Goal: Task Accomplishment & Management: Complete application form

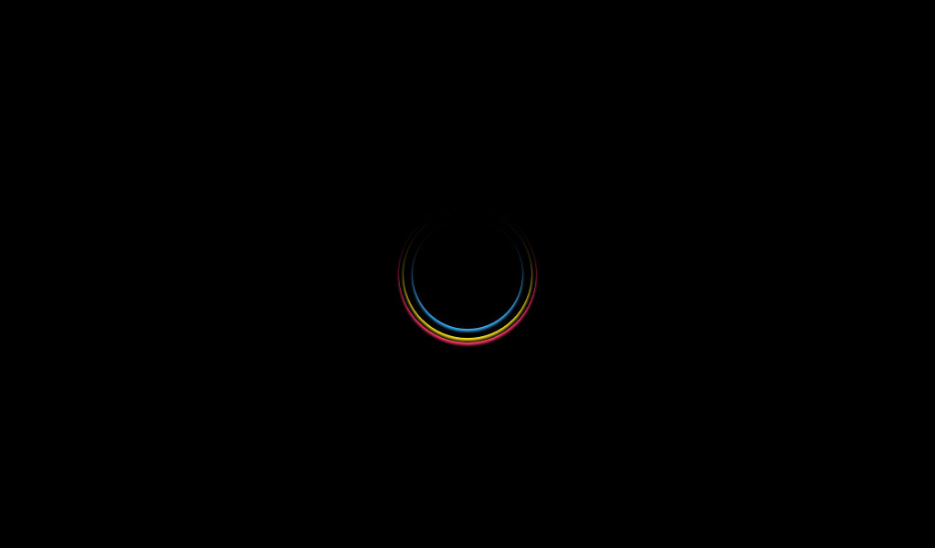
select select
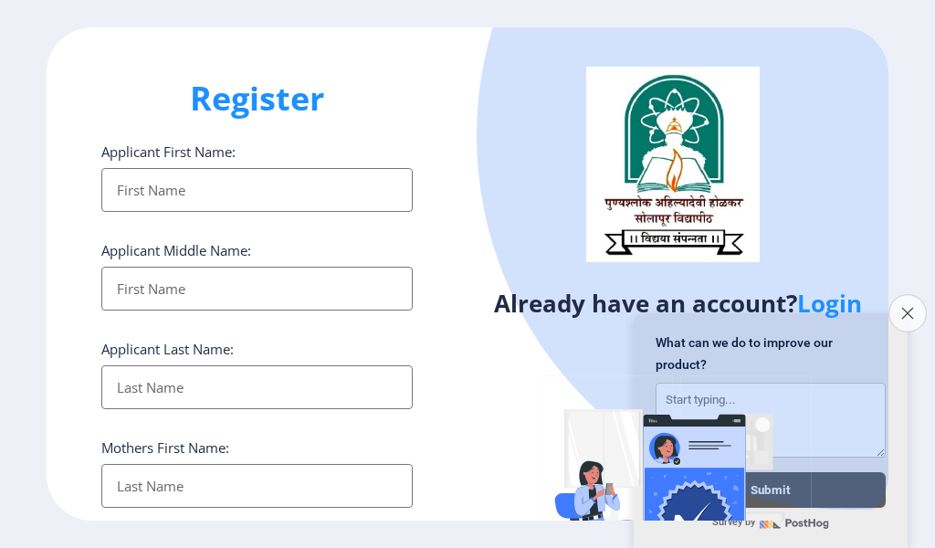
click at [898, 310] on button "Close survey" at bounding box center [907, 313] width 38 height 38
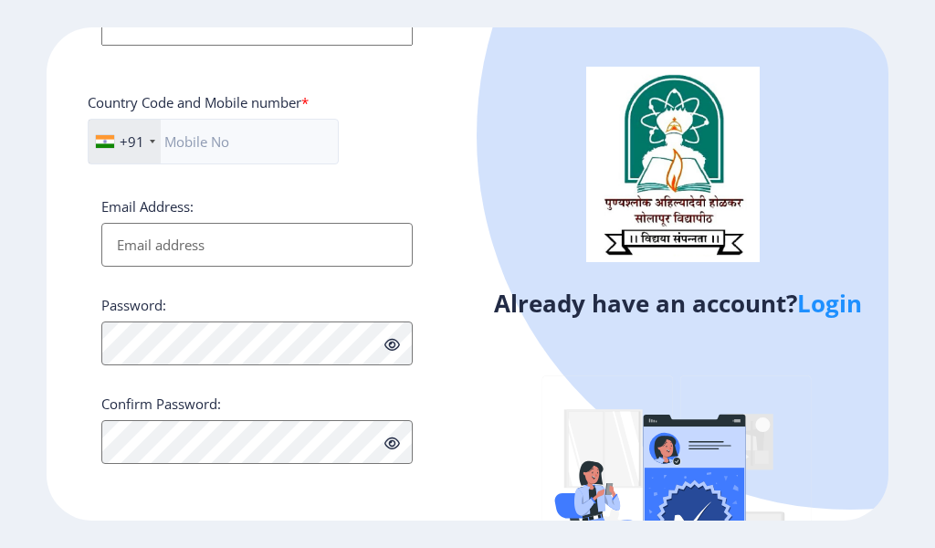
scroll to position [230, 0]
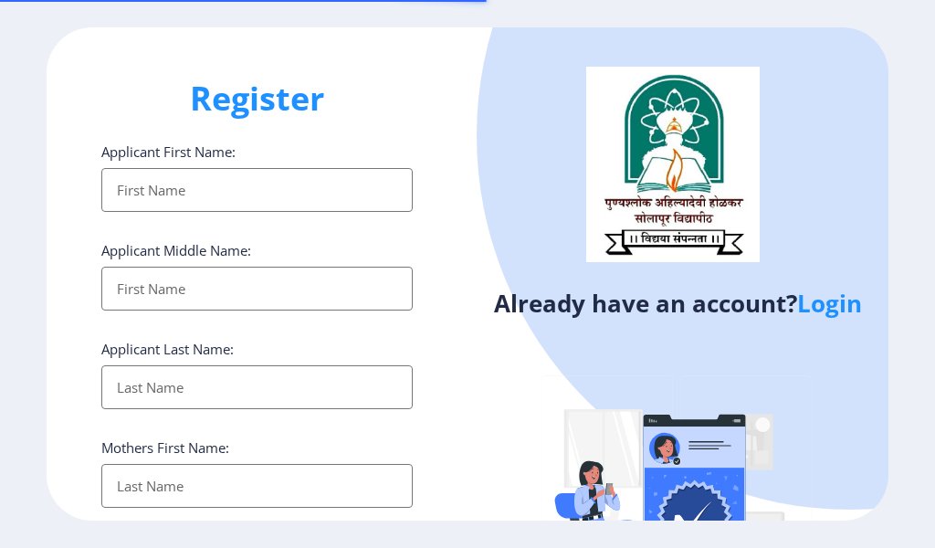
select select
click at [128, 203] on input "Applicant First Name:" at bounding box center [256, 190] width 311 height 44
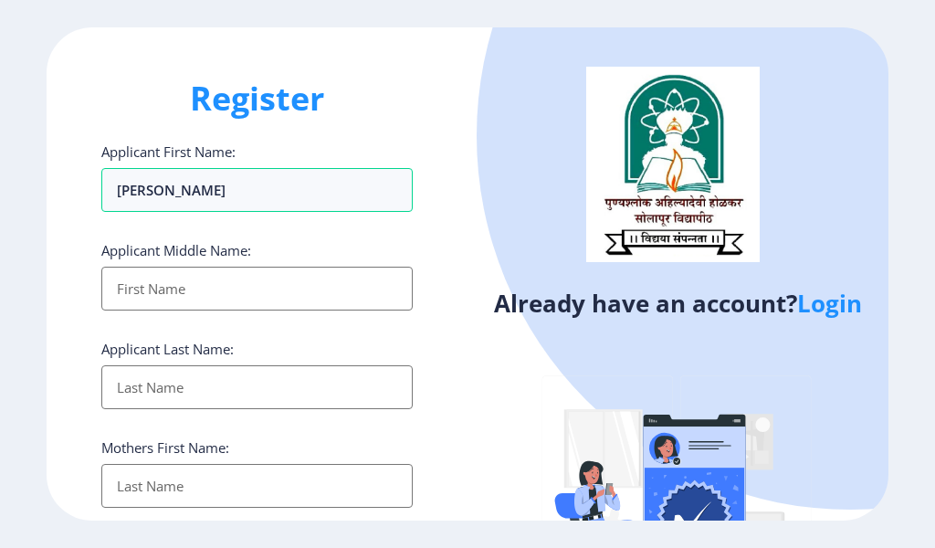
type input "[PERSON_NAME]"
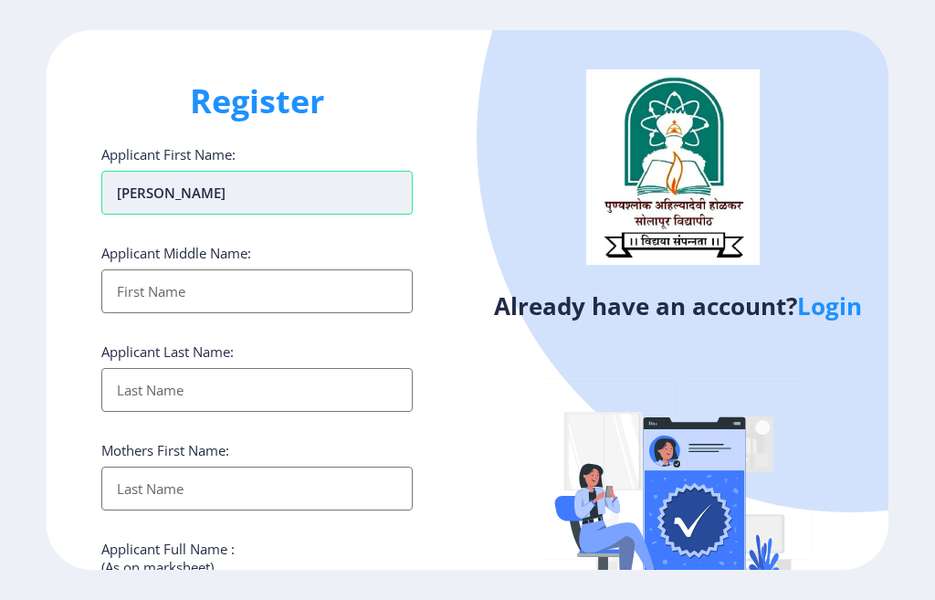
click at [200, 198] on input "[PERSON_NAME]" at bounding box center [256, 193] width 311 height 44
click at [148, 297] on input "Applicant First Name:" at bounding box center [256, 291] width 311 height 44
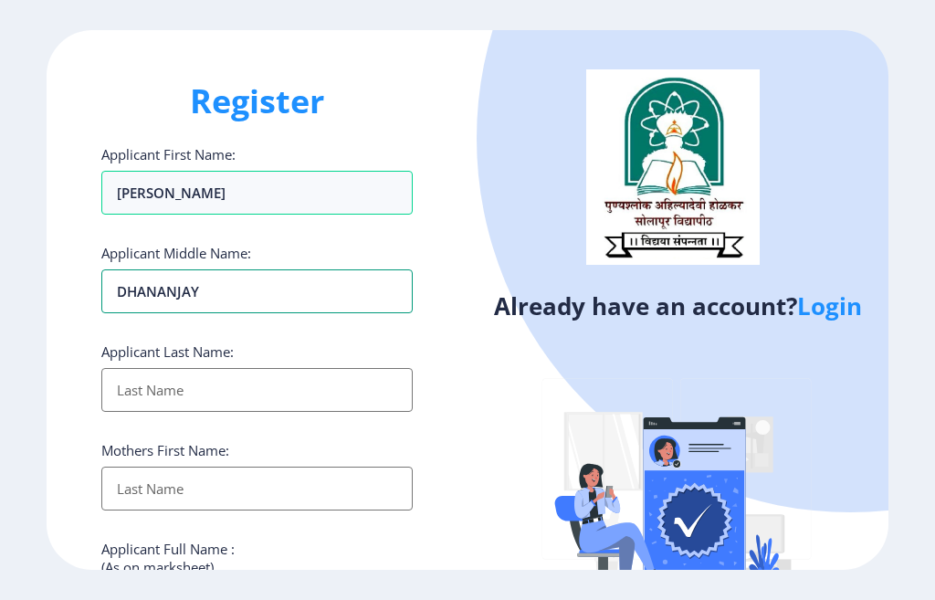
type input "DHANANJAY"
type input "MAHAJAN"
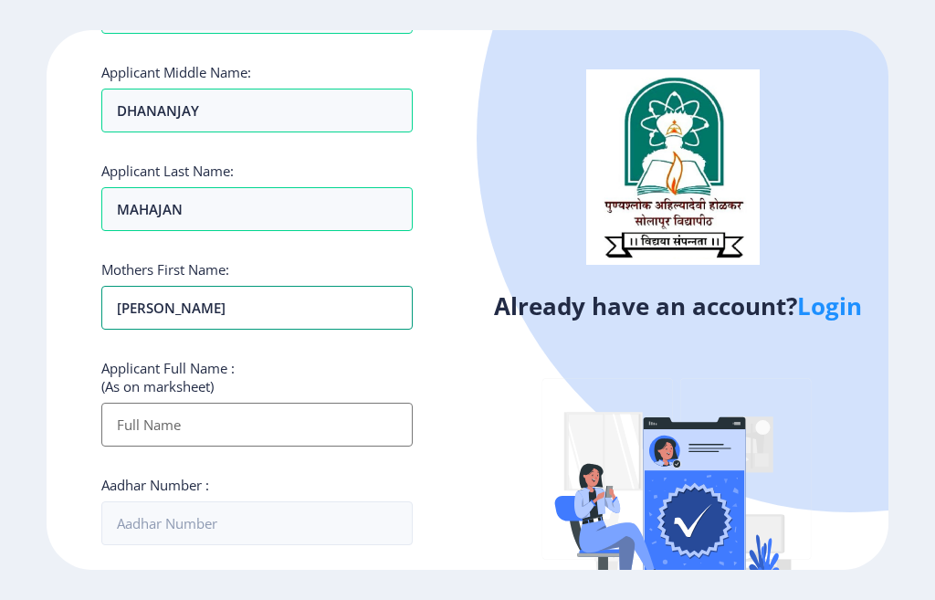
scroll to position [183, 0]
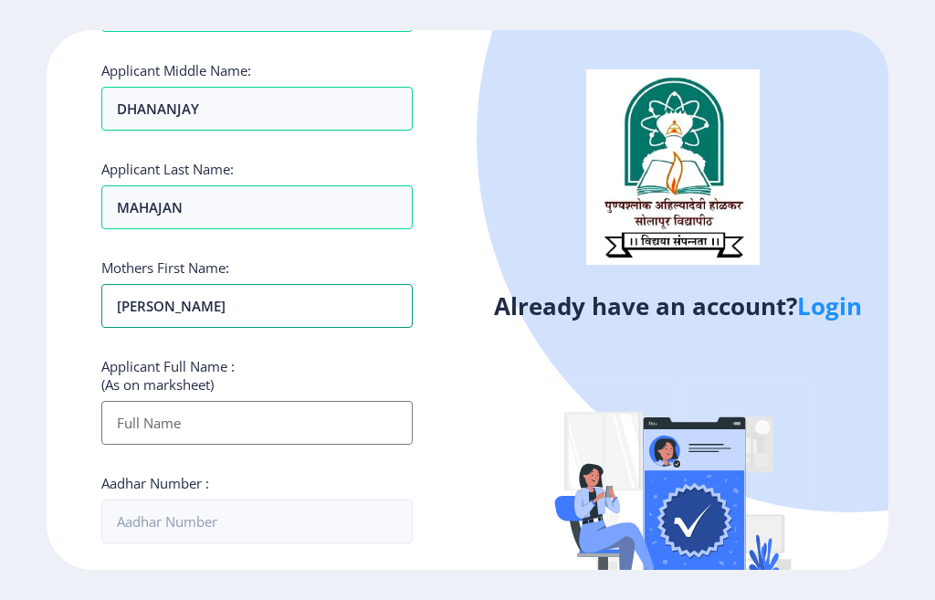
type input "[PERSON_NAME]"
click at [161, 415] on input "Applicant First Name:" at bounding box center [256, 423] width 311 height 44
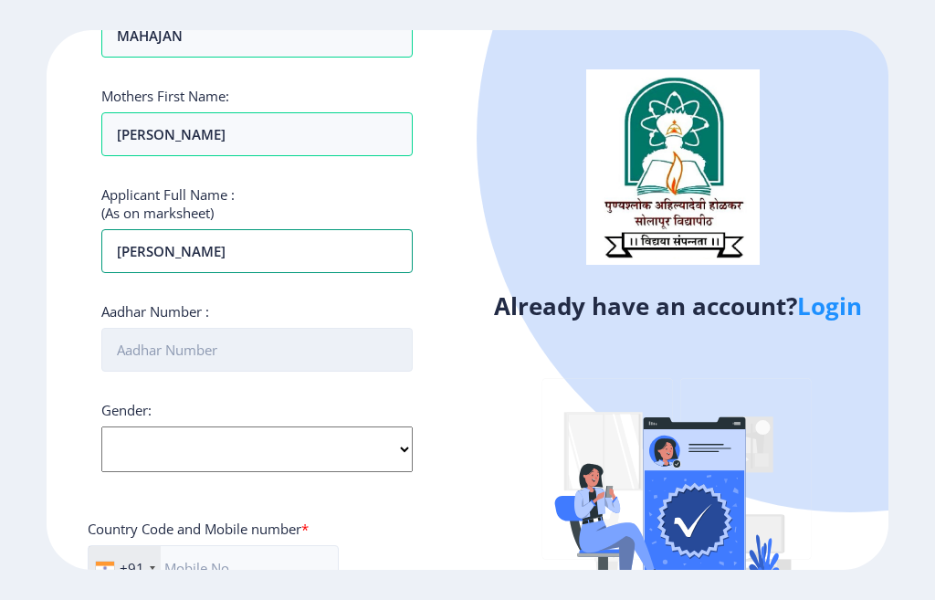
scroll to position [365, 0]
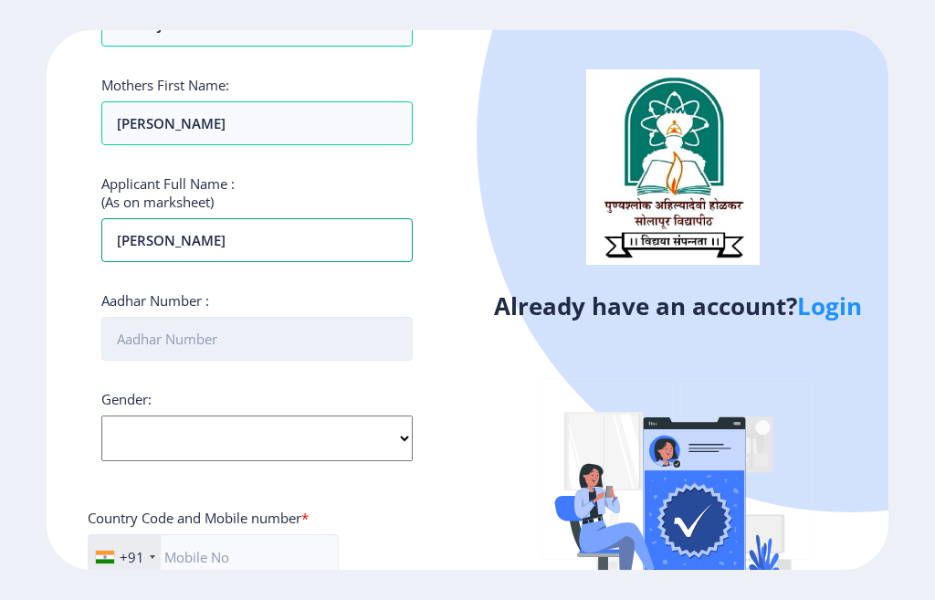
type input "[PERSON_NAME]"
click at [141, 343] on input "Aadhar Number :" at bounding box center [256, 339] width 311 height 44
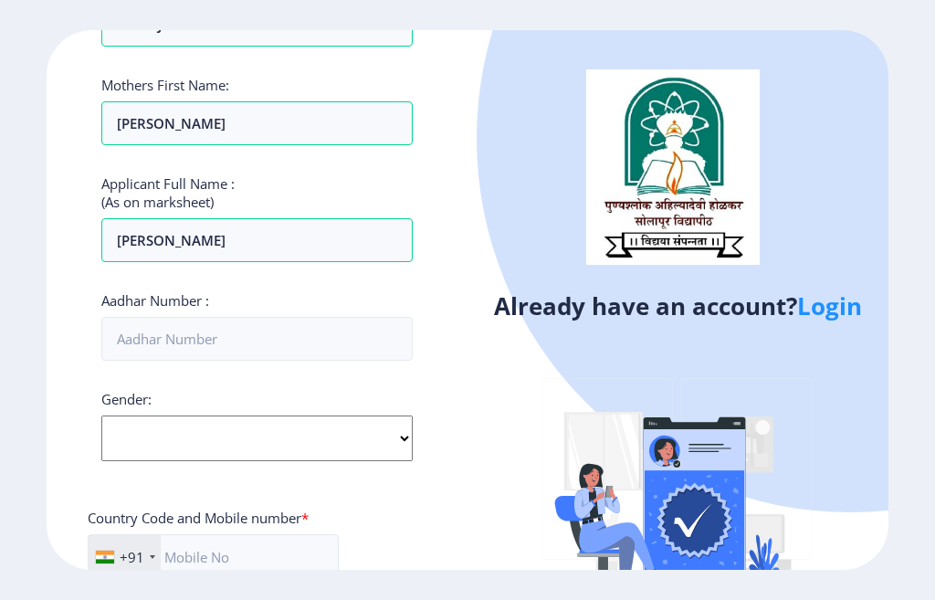
click at [138, 433] on div "Gender: Select Gender [DEMOGRAPHIC_DATA] [DEMOGRAPHIC_DATA] Other" at bounding box center [256, 425] width 311 height 71
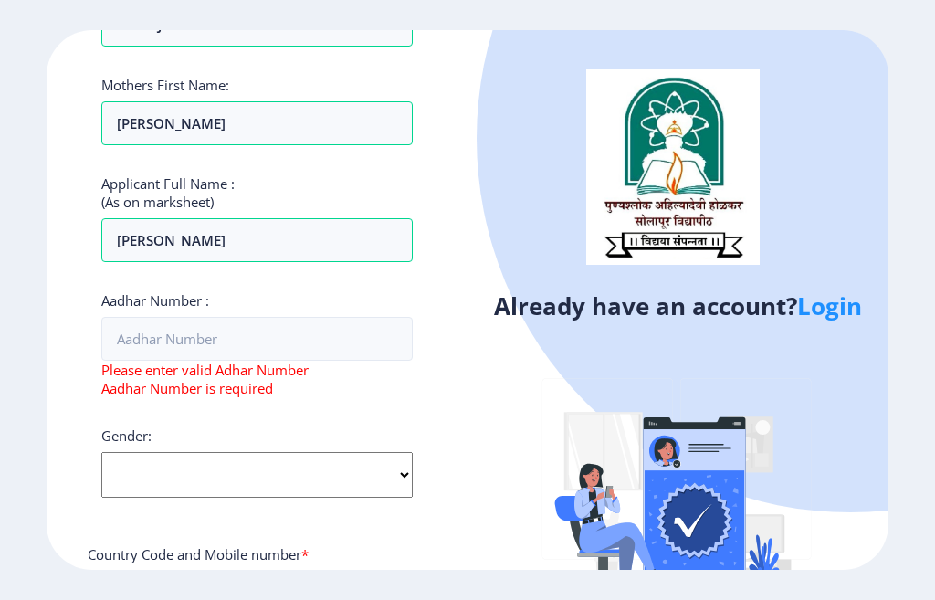
select select "[DEMOGRAPHIC_DATA]"
click at [101, 452] on select "Select Gender [DEMOGRAPHIC_DATA] [DEMOGRAPHIC_DATA] Other" at bounding box center [256, 475] width 311 height 46
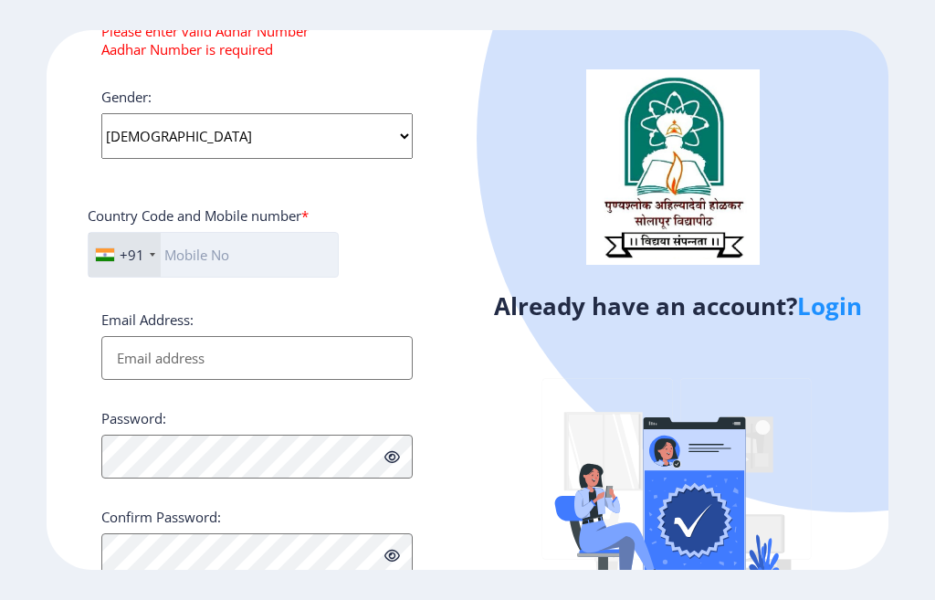
scroll to position [730, 0]
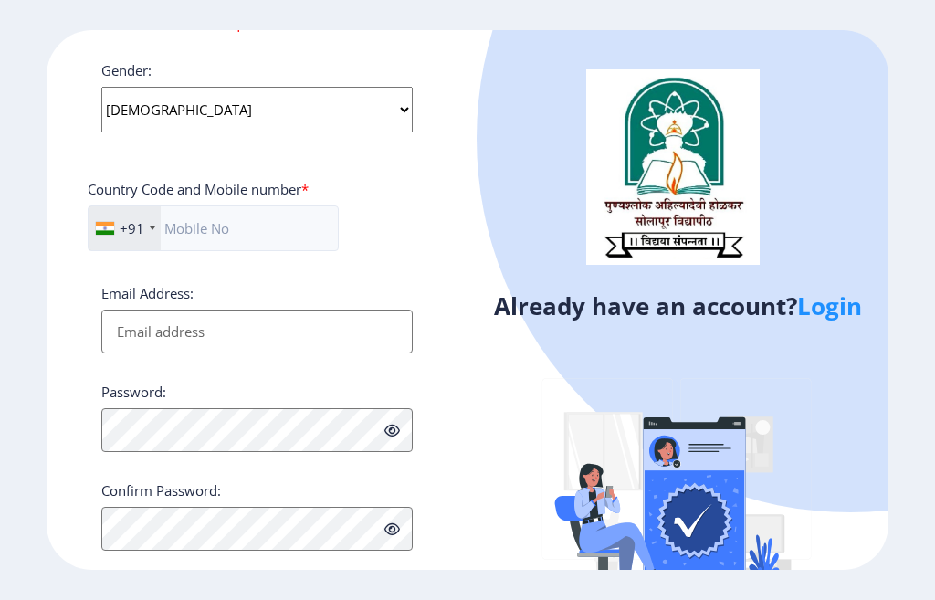
click at [125, 330] on input "Email Address:" at bounding box center [256, 331] width 311 height 44
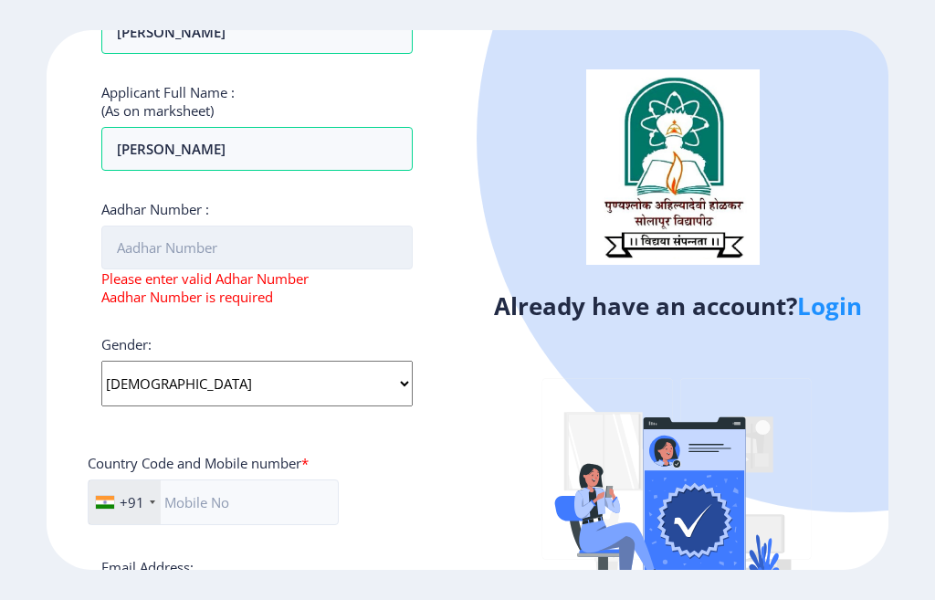
type input "[EMAIL_ADDRESS][DOMAIN_NAME]"
click at [136, 249] on input "Aadhar Number :" at bounding box center [256, 247] width 311 height 44
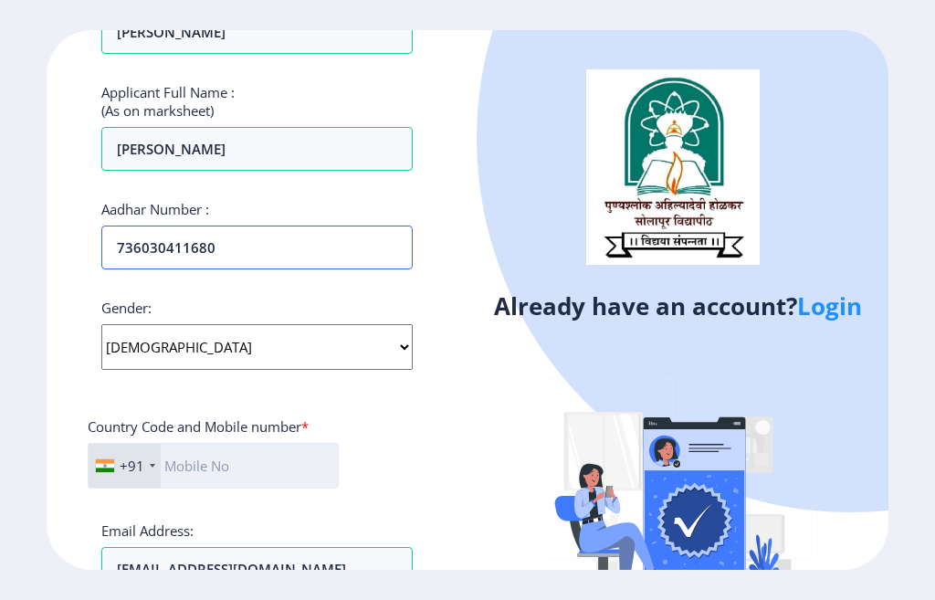
type input "736030411680"
click at [225, 468] on input "text" at bounding box center [213, 466] width 251 height 46
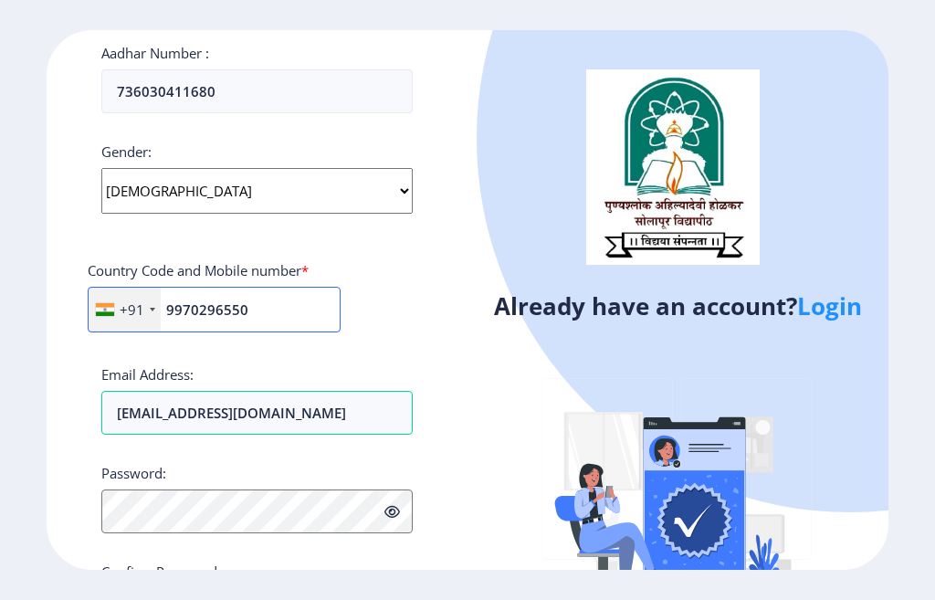
scroll to position [730, 0]
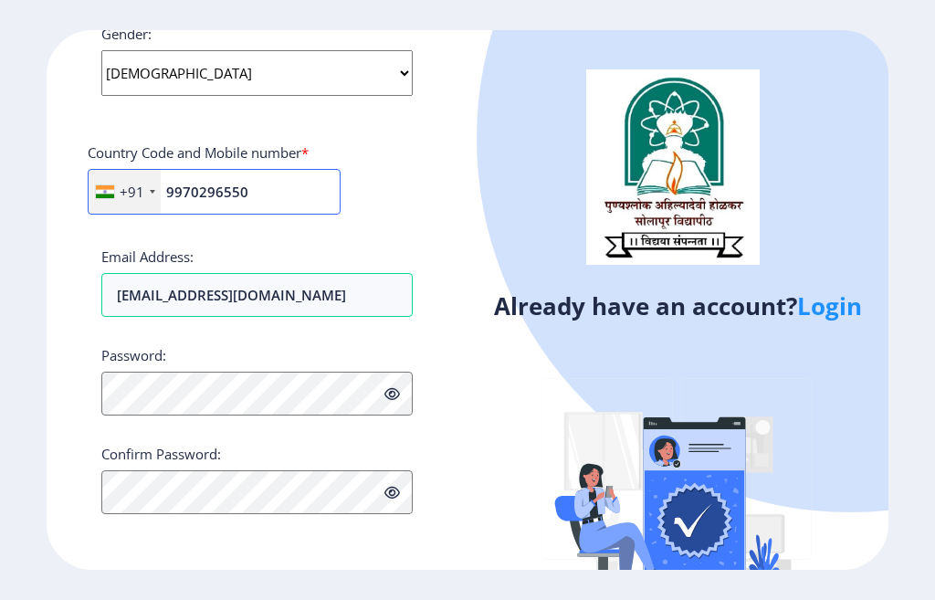
type input "9970296550"
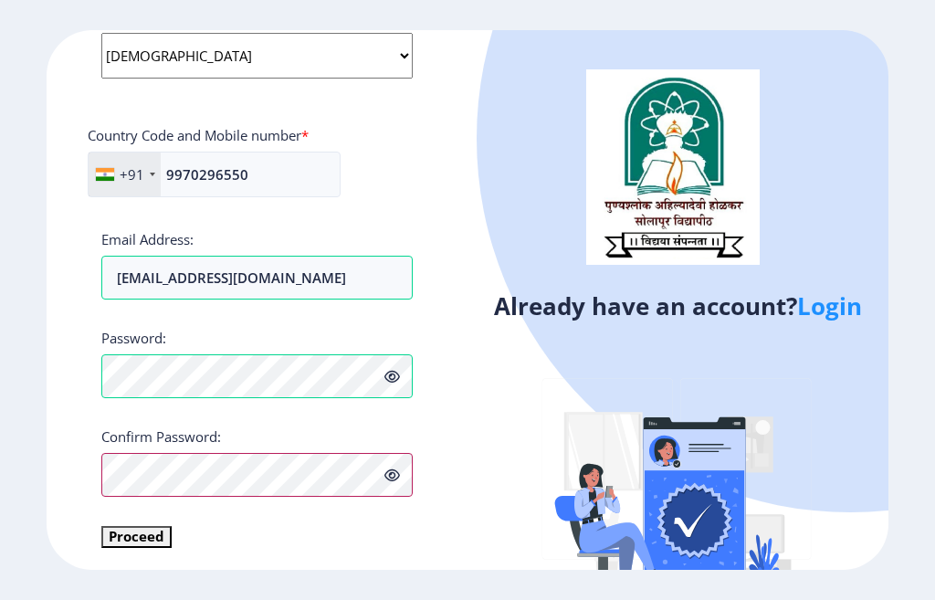
scroll to position [753, 0]
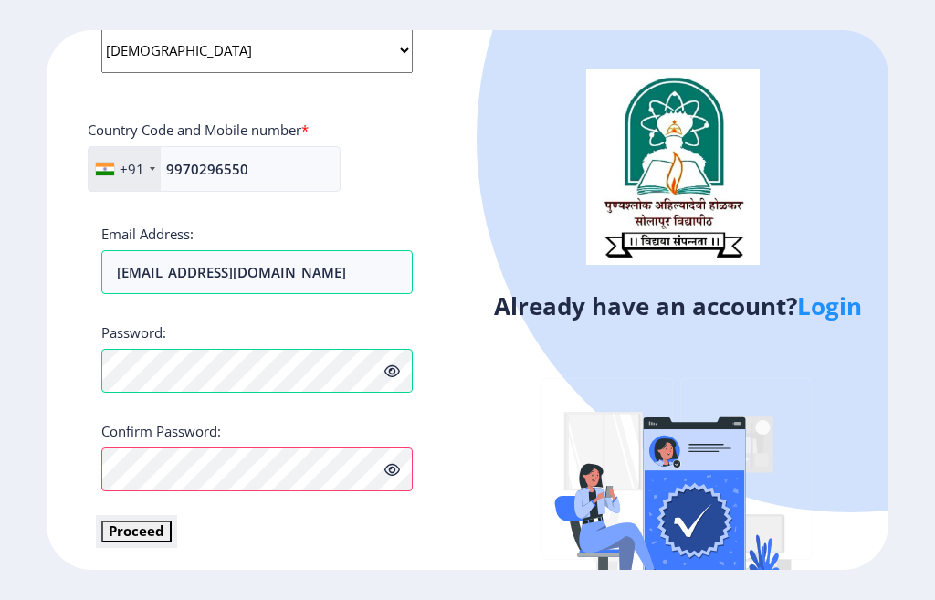
click at [122, 524] on button "Proceed" at bounding box center [136, 530] width 70 height 21
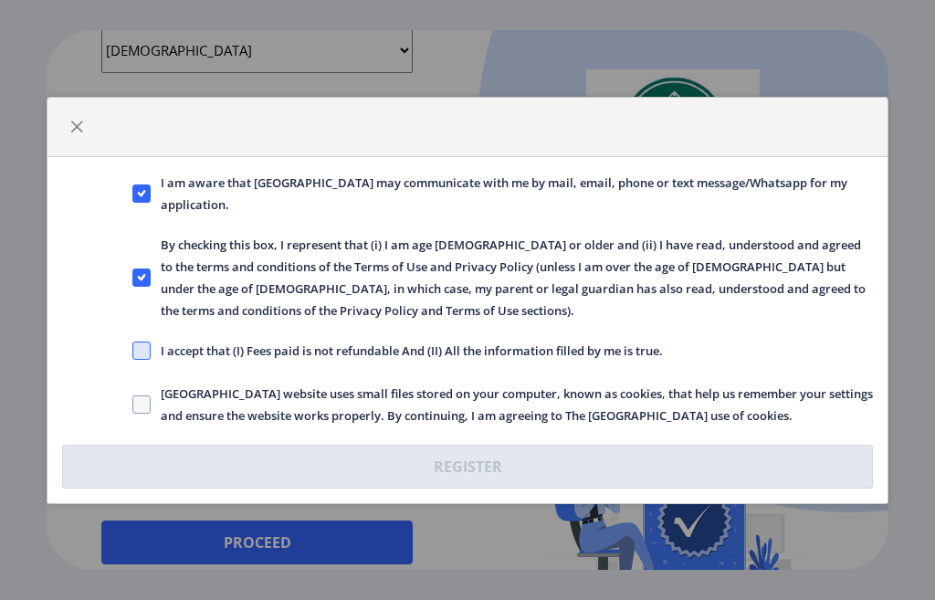
click at [140, 347] on span at bounding box center [141, 350] width 18 height 18
click at [133, 350] on input "I accept that (I) Fees paid is not refundable And (II) All the information fill…" at bounding box center [132, 350] width 1 height 1
checkbox input "true"
click at [147, 403] on span at bounding box center [141, 404] width 18 height 18
click at [133, 403] on input "[GEOGRAPHIC_DATA] website uses small files stored on your computer, known as co…" at bounding box center [132, 403] width 1 height 1
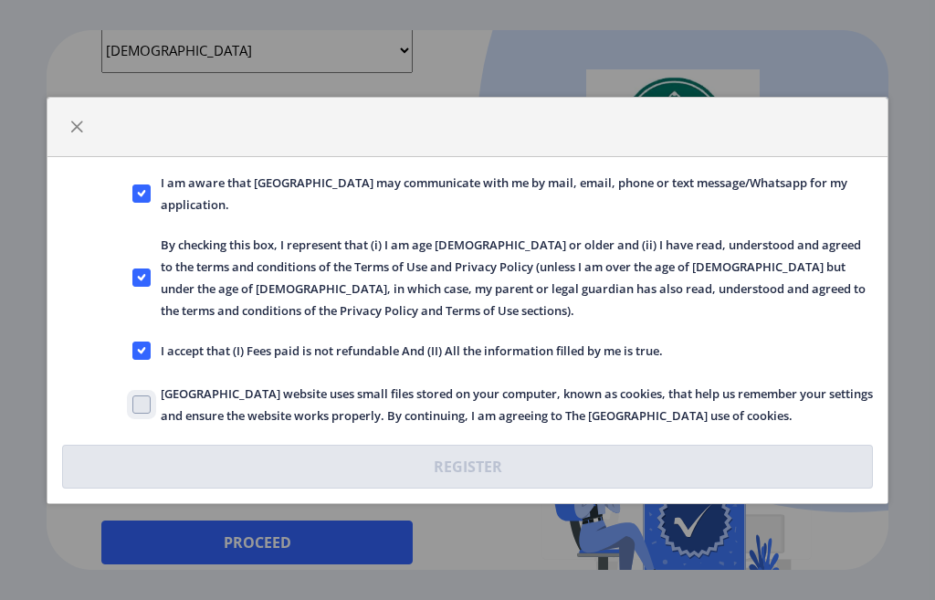
checkbox input "true"
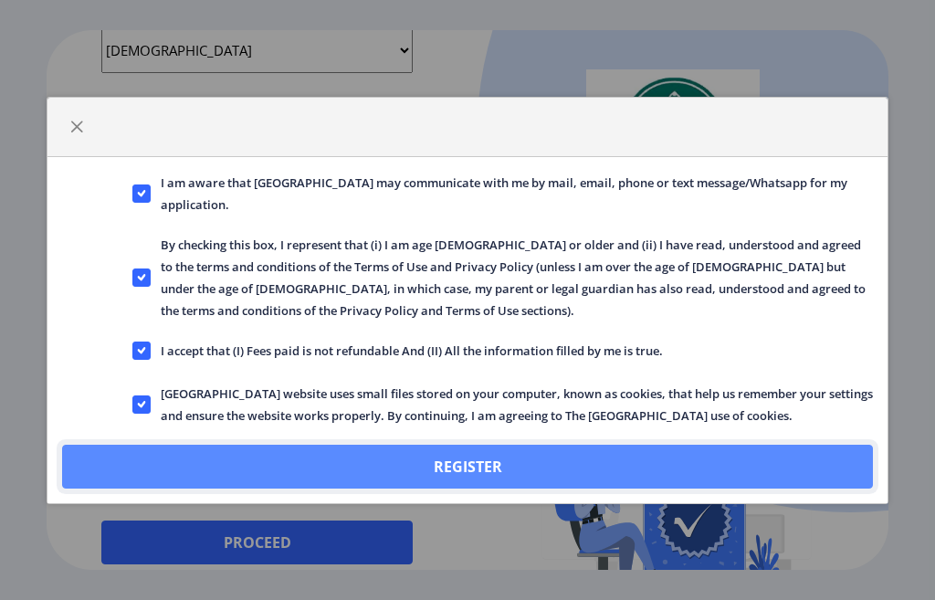
click at [386, 471] on button "Register" at bounding box center [467, 466] width 810 height 44
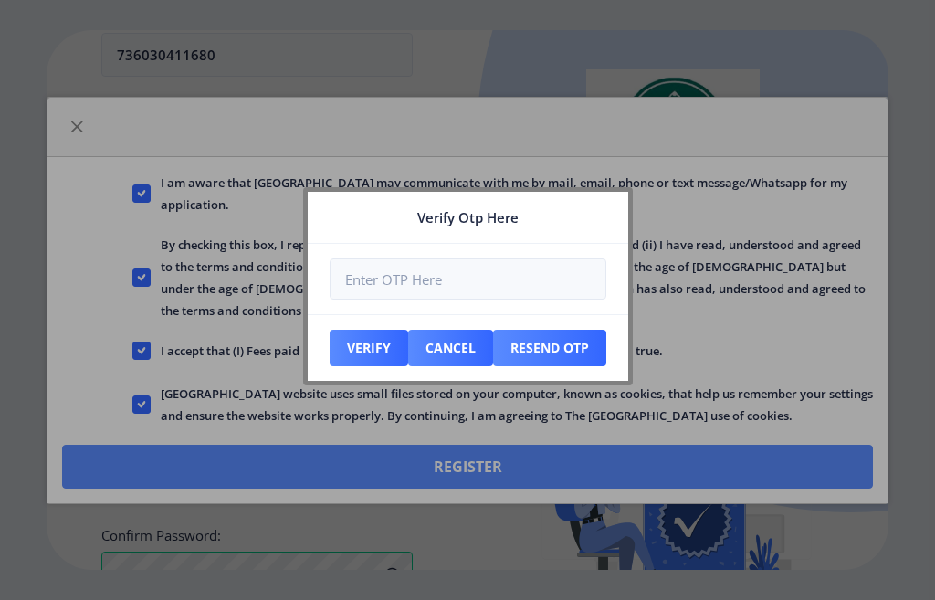
scroll to position [857, 0]
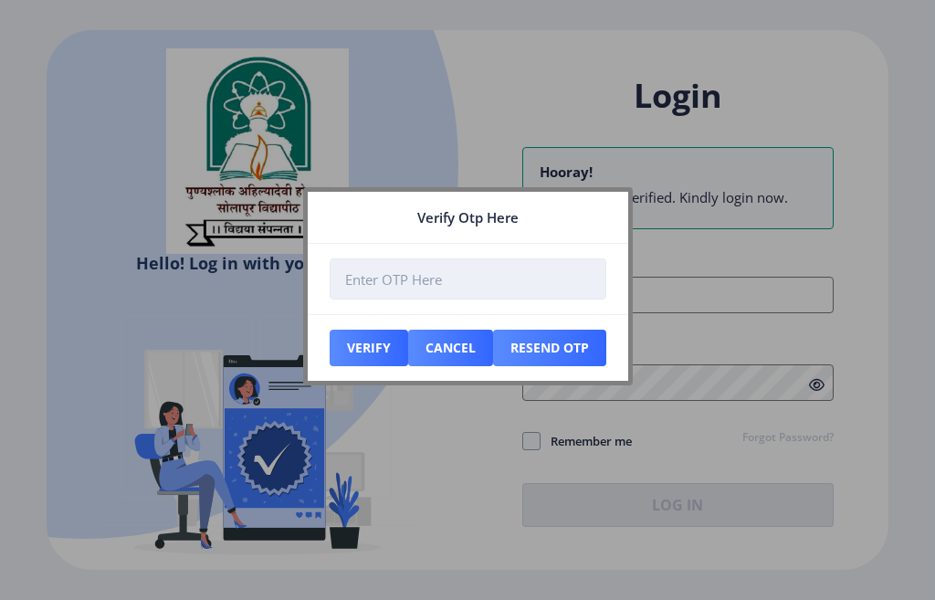
click at [390, 282] on input "number" at bounding box center [467, 278] width 277 height 41
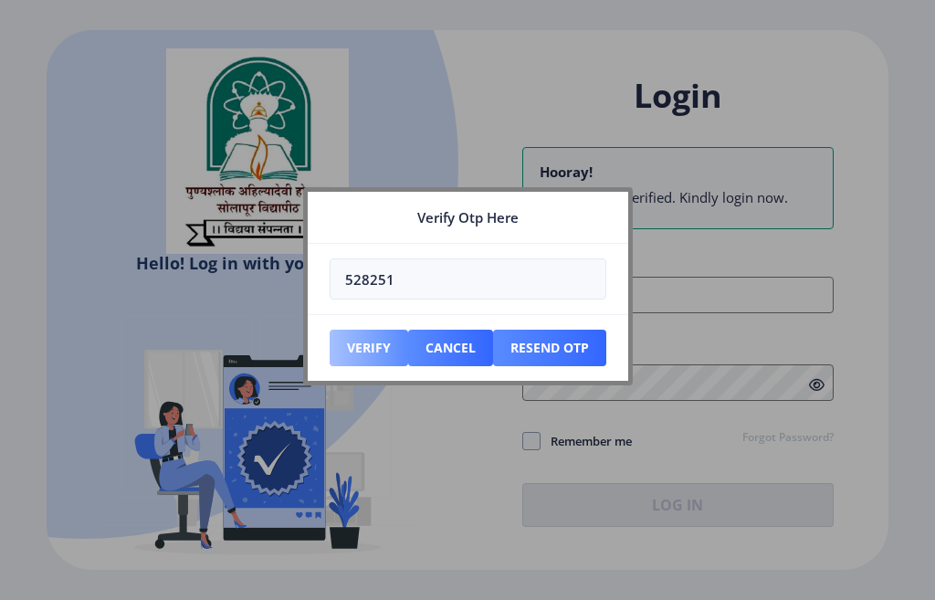
type input "528251"
click at [357, 343] on button "Verify" at bounding box center [368, 347] width 78 height 37
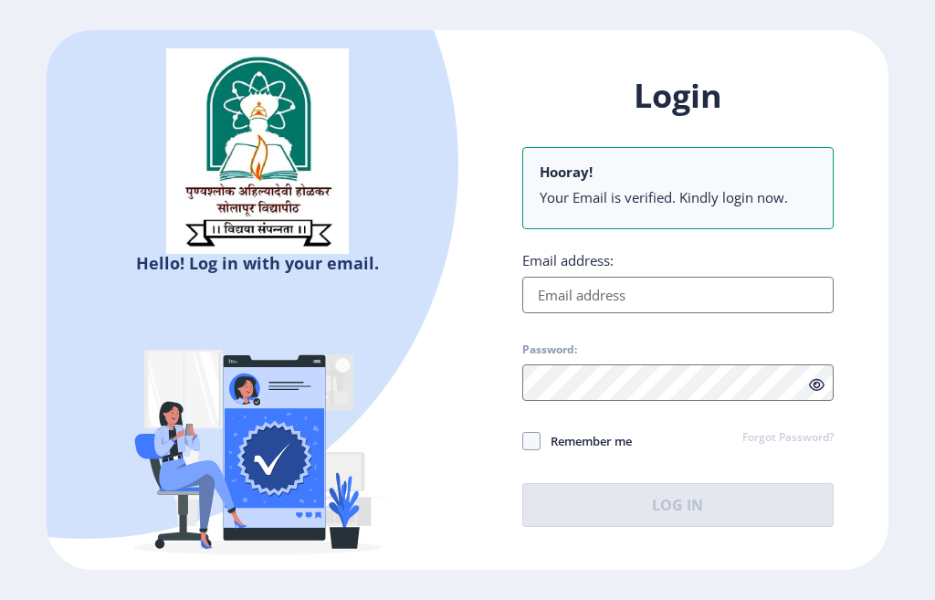
click at [586, 299] on input "Email address:" at bounding box center [677, 295] width 311 height 37
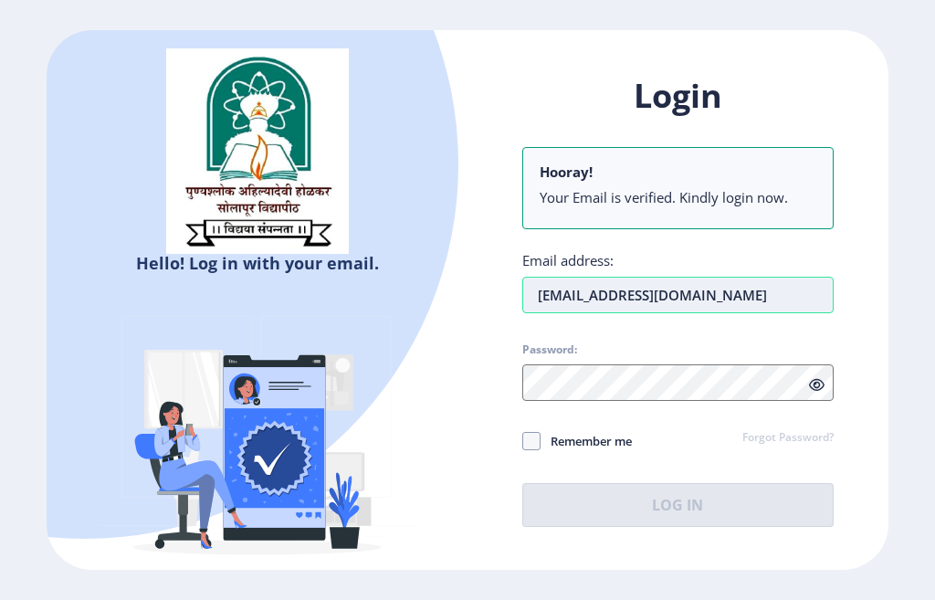
type input "[EMAIL_ADDRESS][DOMAIN_NAME]"
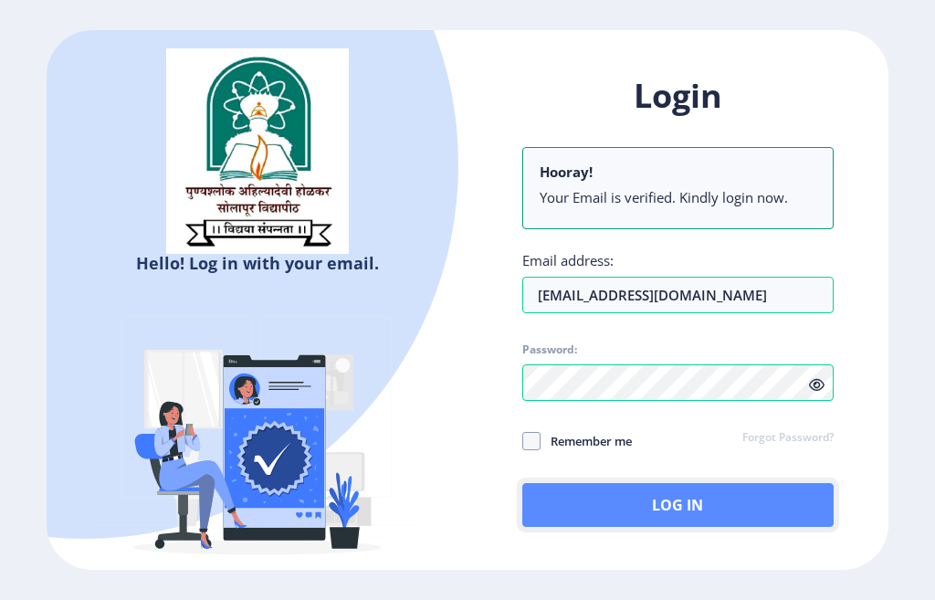
click at [630, 515] on button "Log In" at bounding box center [677, 505] width 311 height 44
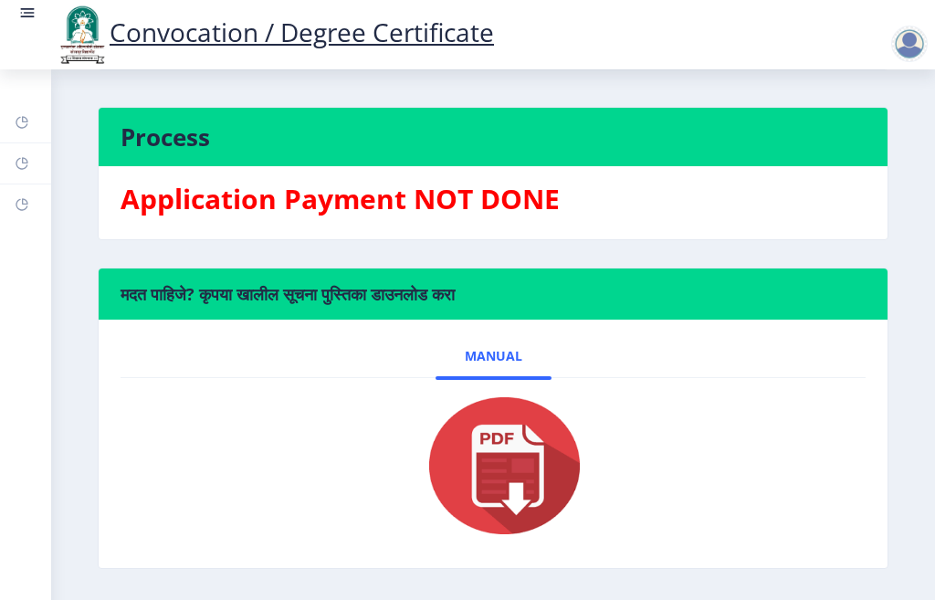
scroll to position [183, 0]
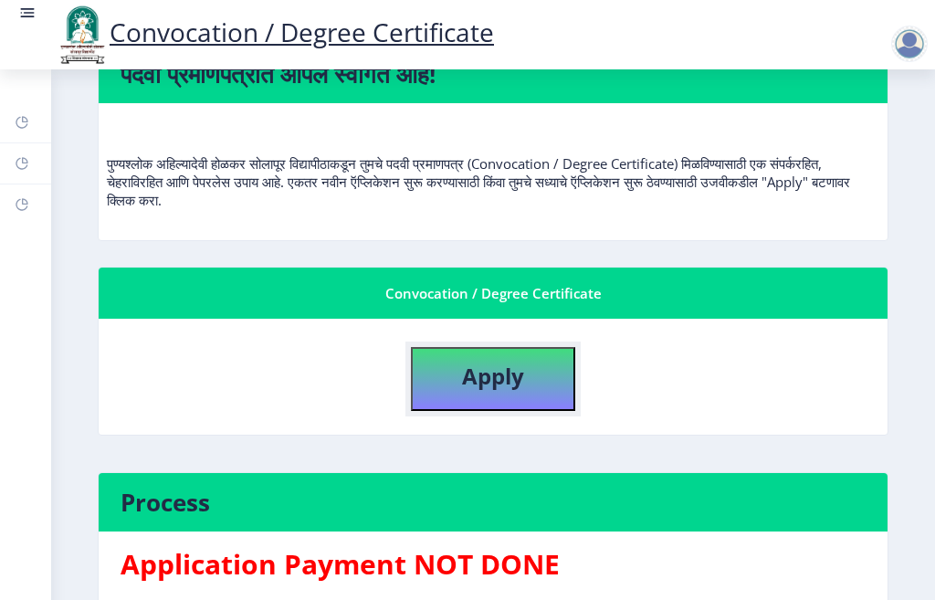
click at [501, 380] on b "Apply" at bounding box center [493, 376] width 62 height 30
select select
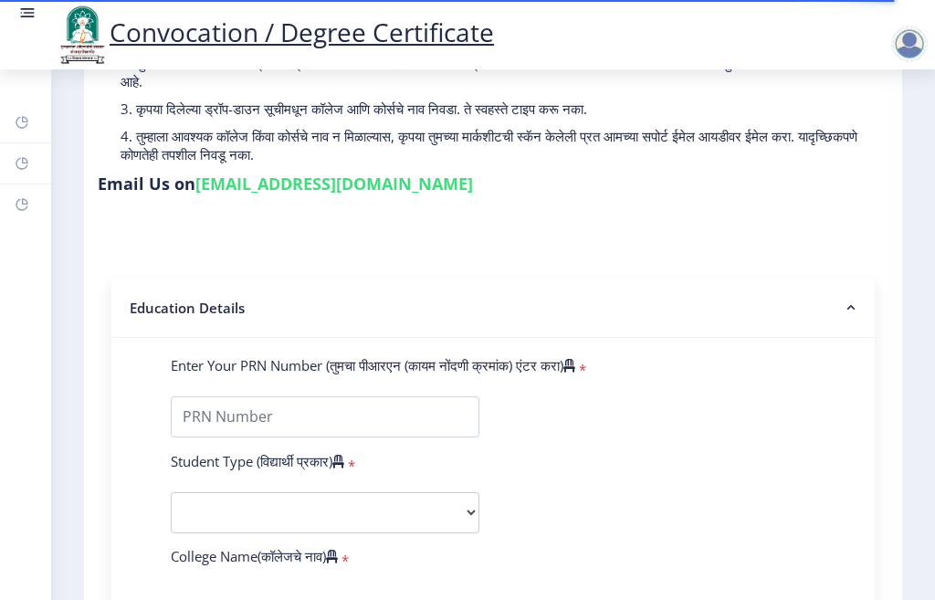
scroll to position [274, 0]
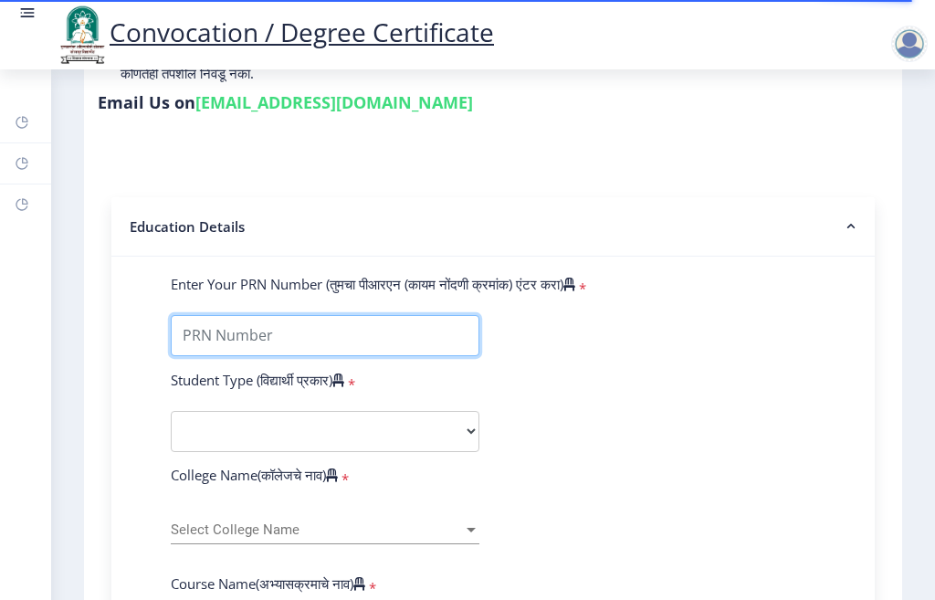
click at [235, 356] on input "Enter Your PRN Number (तुमचा पीआरएन (कायम नोंदणी क्रमांक) एंटर करा)" at bounding box center [325, 335] width 308 height 41
type input "2011032500060497"
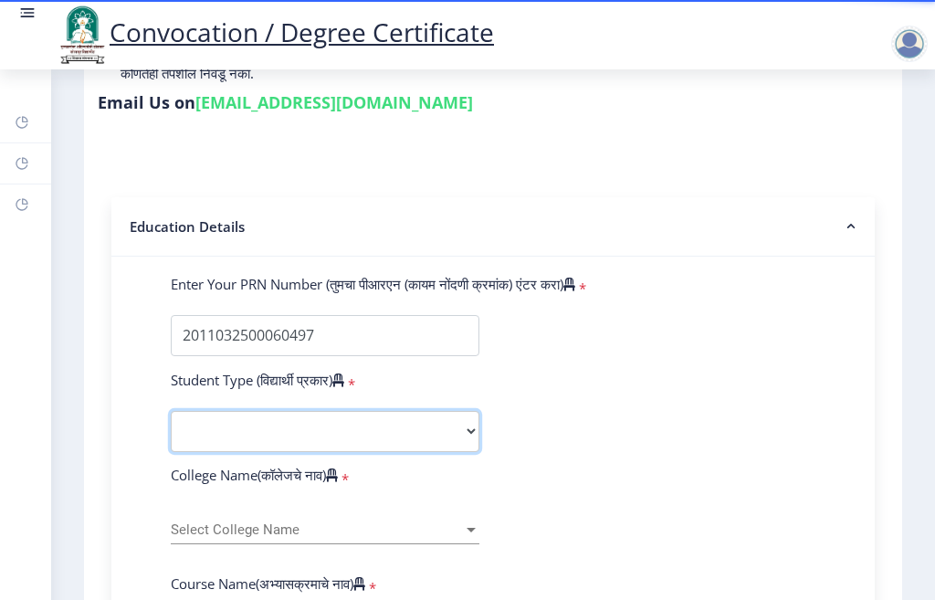
click at [235, 441] on select "Select Student Type Regular External" at bounding box center [325, 431] width 308 height 41
select select "Regular"
click at [171, 428] on select "Select Student Type Regular External" at bounding box center [325, 431] width 308 height 41
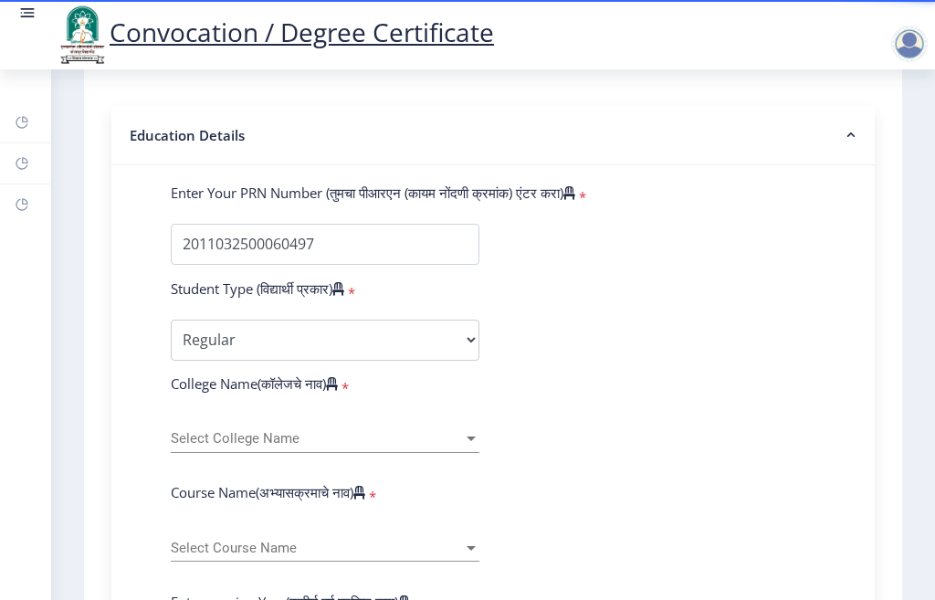
click at [214, 446] on span "Select College Name" at bounding box center [317, 439] width 292 height 16
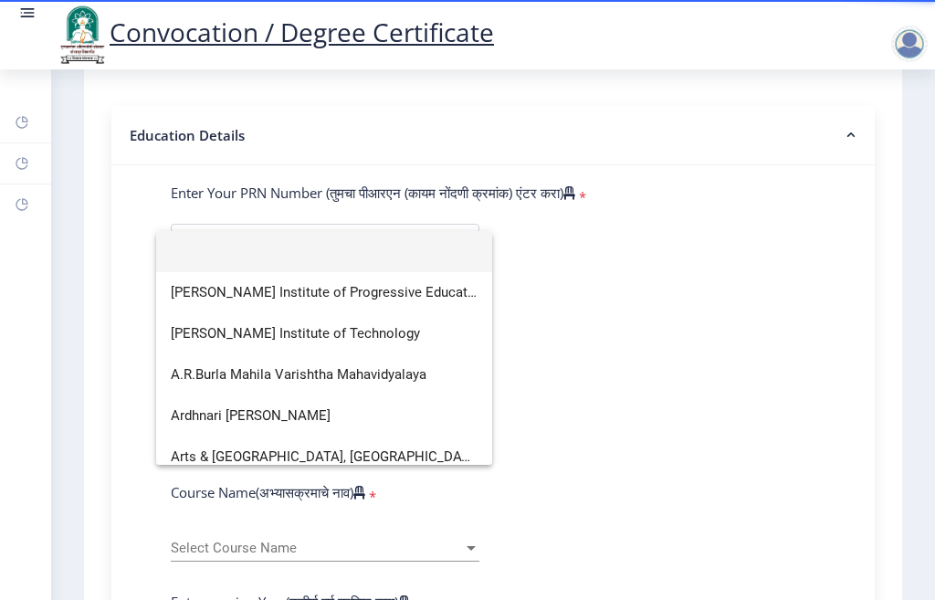
click at [138, 465] on div at bounding box center [467, 300] width 935 height 600
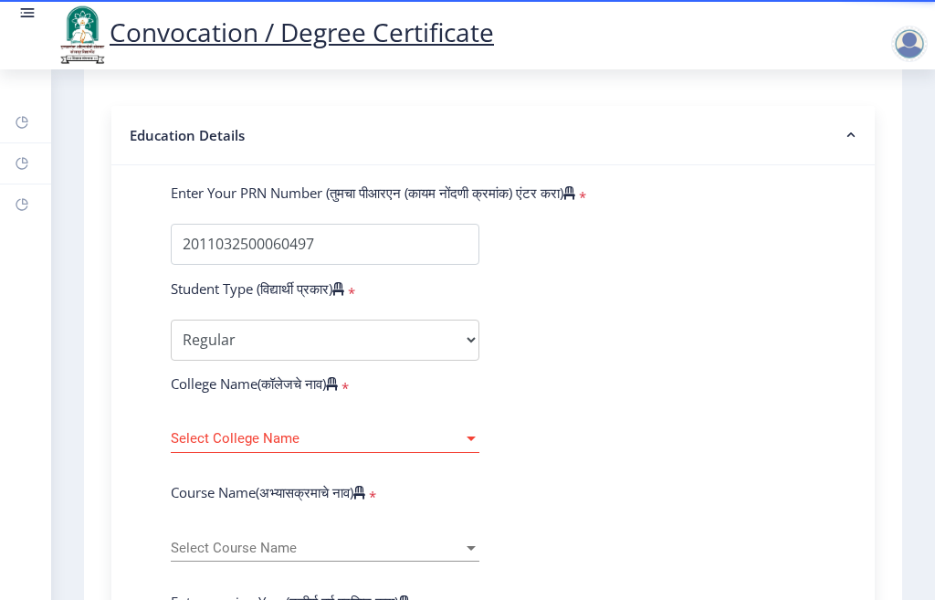
click at [178, 446] on span "Select College Name" at bounding box center [317, 439] width 292 height 16
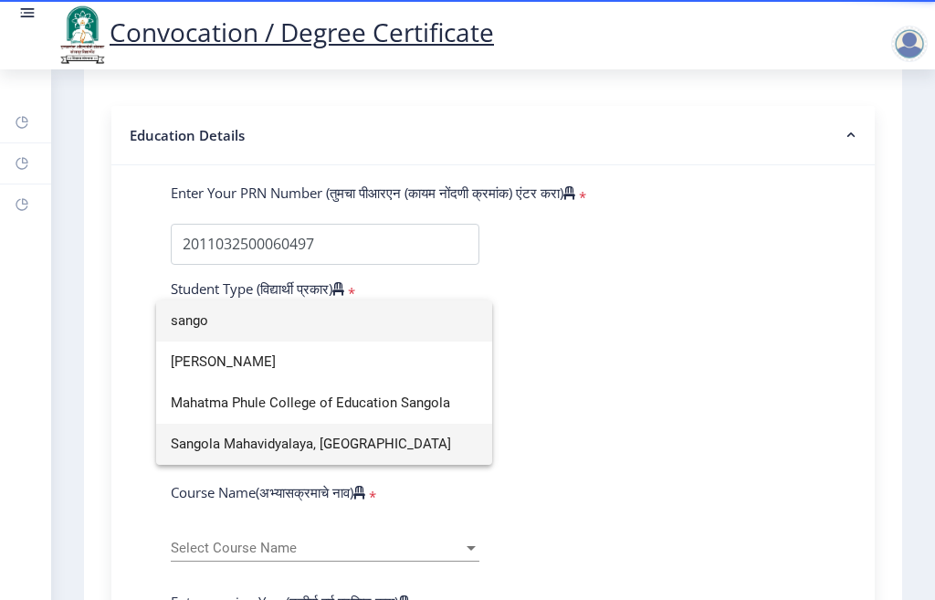
type input "sango"
click at [221, 447] on span "Sangola Mahavidyalaya, [GEOGRAPHIC_DATA]" at bounding box center [324, 443] width 307 height 41
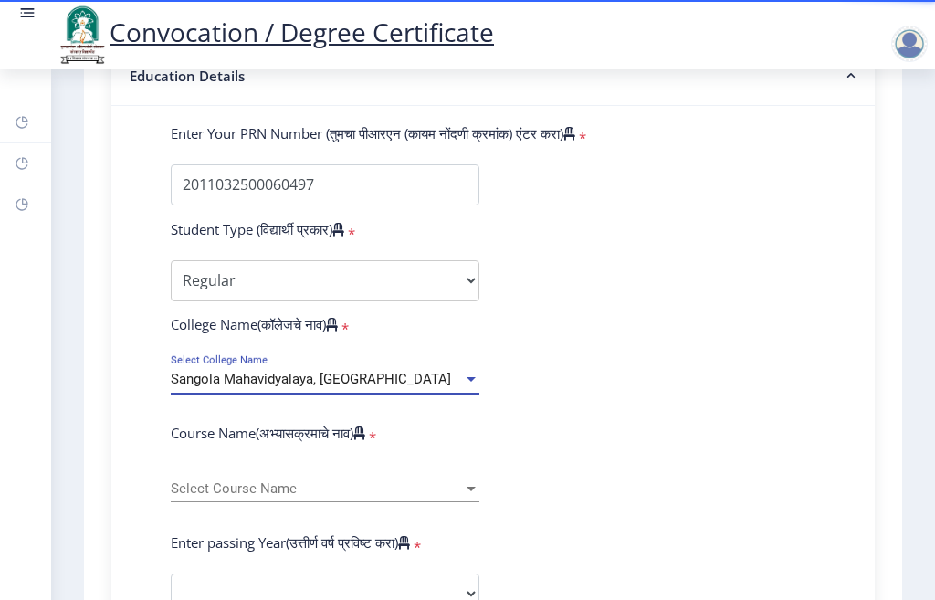
scroll to position [456, 0]
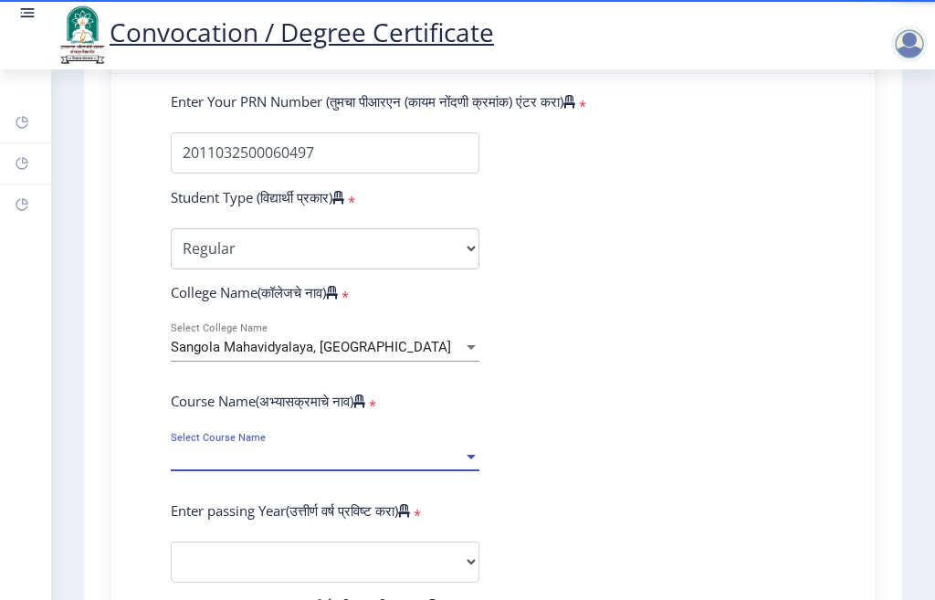
click at [203, 465] on span "Select Course Name" at bounding box center [317, 457] width 292 height 16
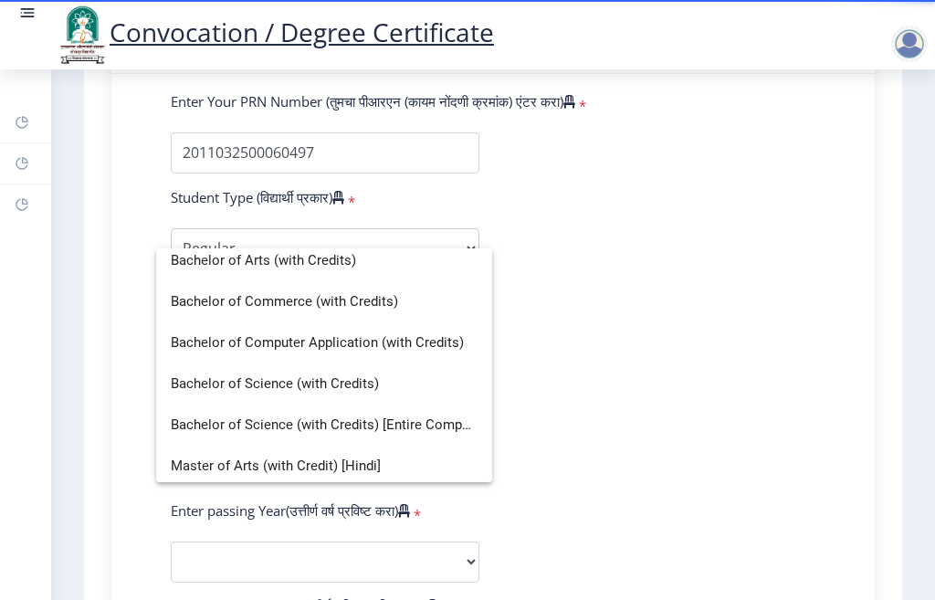
scroll to position [69, 0]
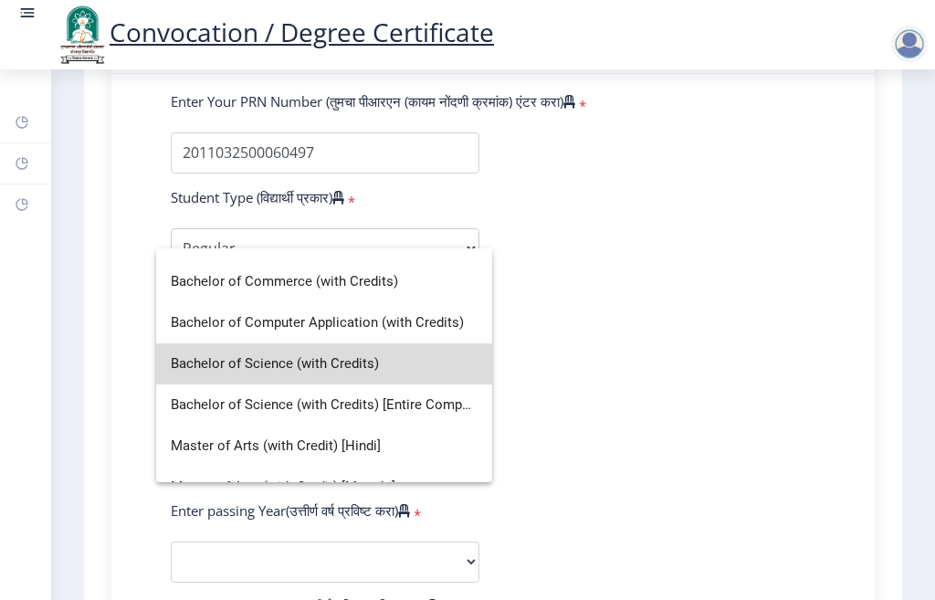
click at [330, 366] on span "Bachelor of Science (with Credits)" at bounding box center [324, 363] width 307 height 41
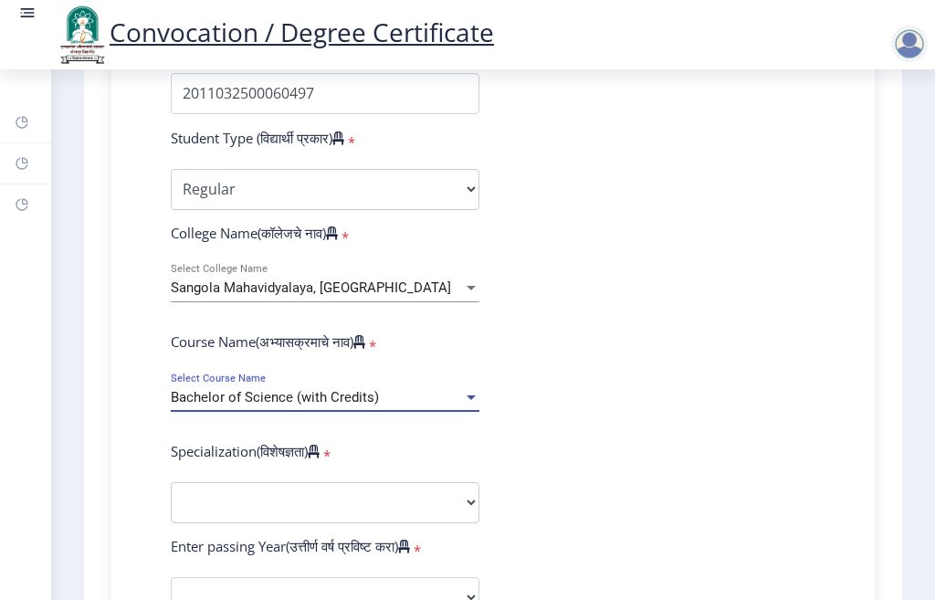
scroll to position [548, 0]
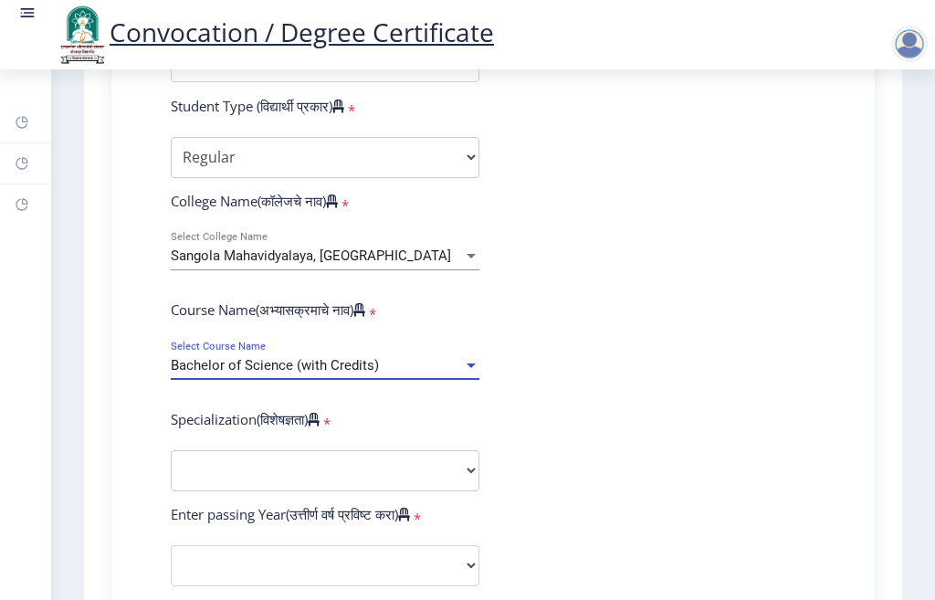
click at [344, 373] on span "Bachelor of Science (with Credits)" at bounding box center [275, 365] width 208 height 16
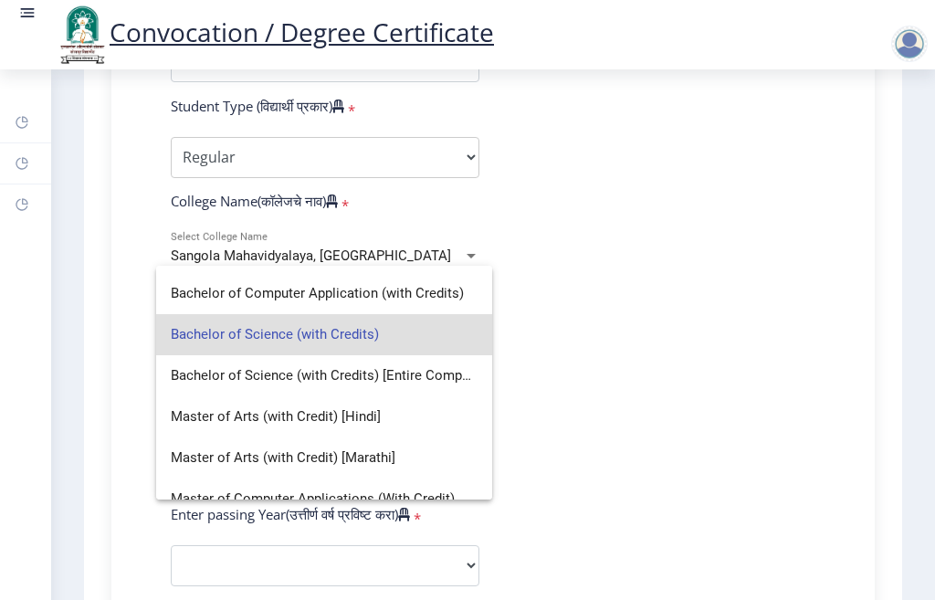
scroll to position [98, 0]
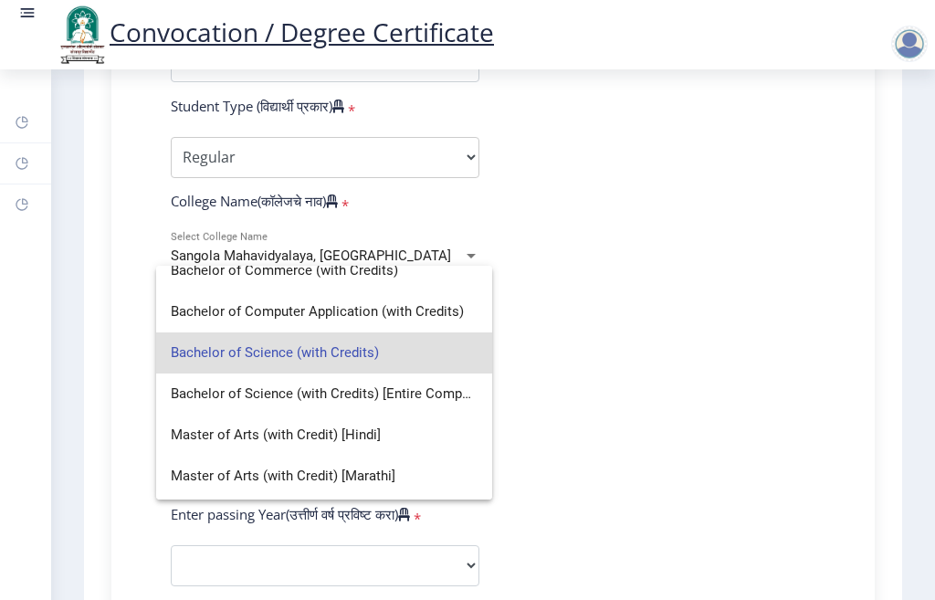
click at [287, 351] on span "Bachelor of Science (with Credits)" at bounding box center [324, 352] width 307 height 41
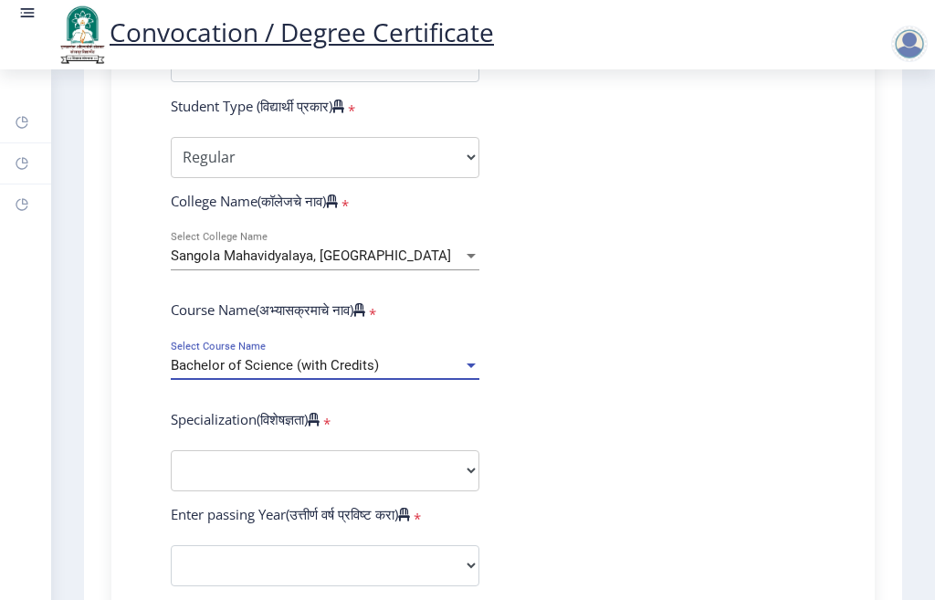
scroll to position [639, 0]
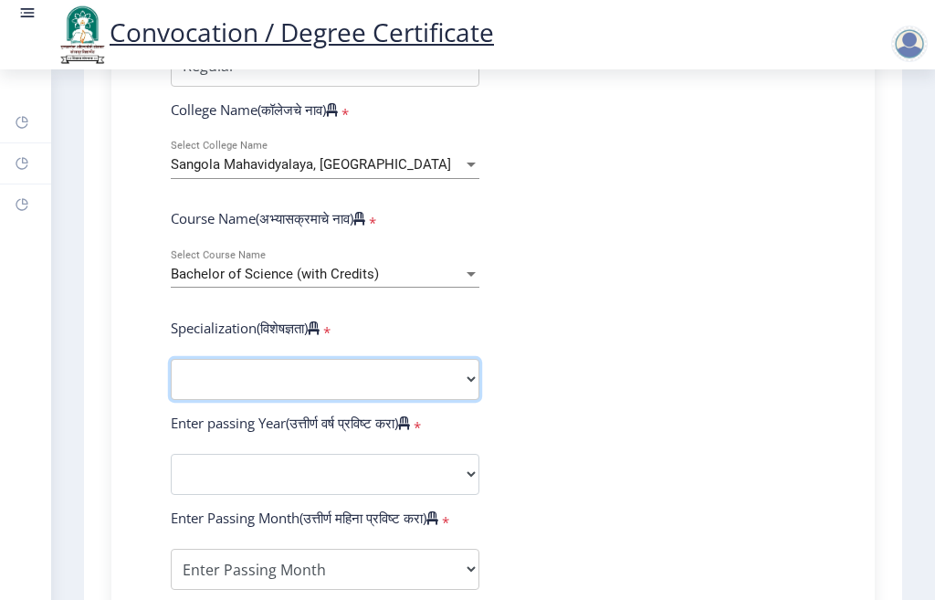
click at [258, 399] on select "Specialization Botany Chemistry Computer Science Electronics Geology Mathematic…" at bounding box center [325, 379] width 308 height 41
select select "Chemistry"
click at [171, 376] on select "Specialization Botany Chemistry Computer Science Electronics Geology Mathematic…" at bounding box center [325, 379] width 308 height 41
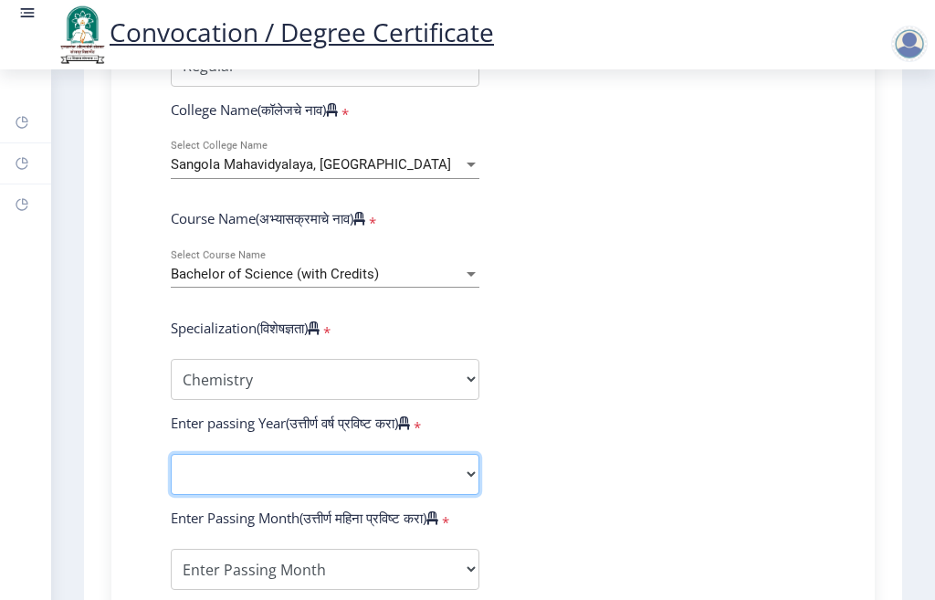
click at [235, 484] on select "2025 2024 2023 2022 2021 2020 2019 2018 2017 2016 2015 2014 2013 2012 2011 2010…" at bounding box center [325, 474] width 308 height 41
select select "2015"
click at [171, 471] on select "2025 2024 2023 2022 2021 2020 2019 2018 2017 2016 2015 2014 2013 2012 2011 2010…" at bounding box center [325, 474] width 308 height 41
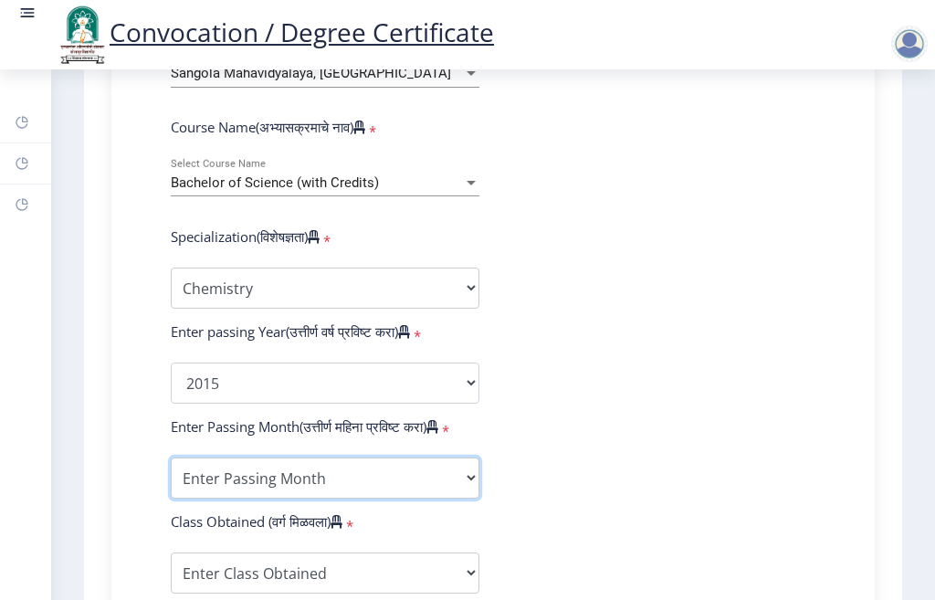
click at [256, 491] on select "Enter Passing Month March April May October November December" at bounding box center [325, 477] width 308 height 41
select select "March"
click at [171, 475] on select "Enter Passing Month March April May October November December" at bounding box center [325, 477] width 308 height 41
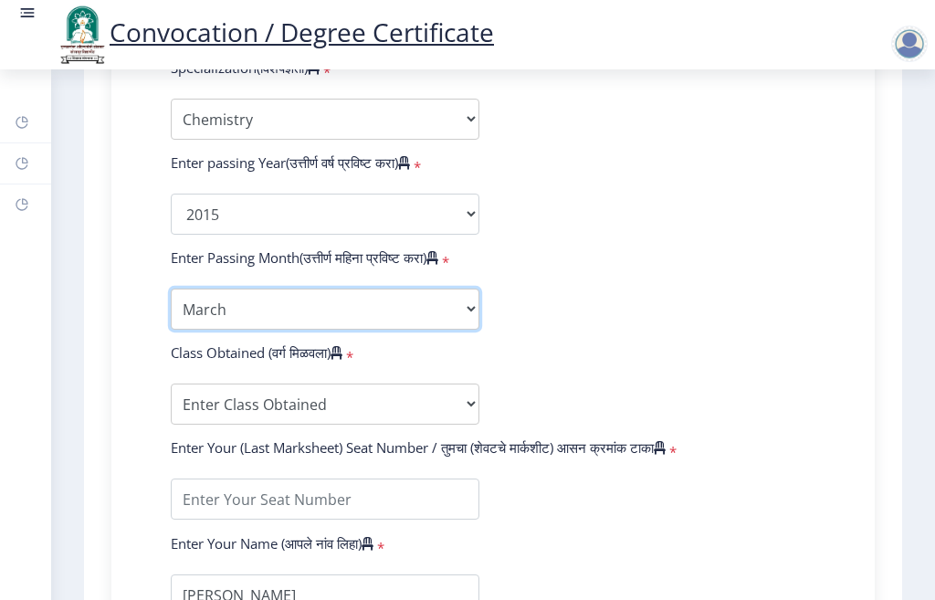
scroll to position [913, 0]
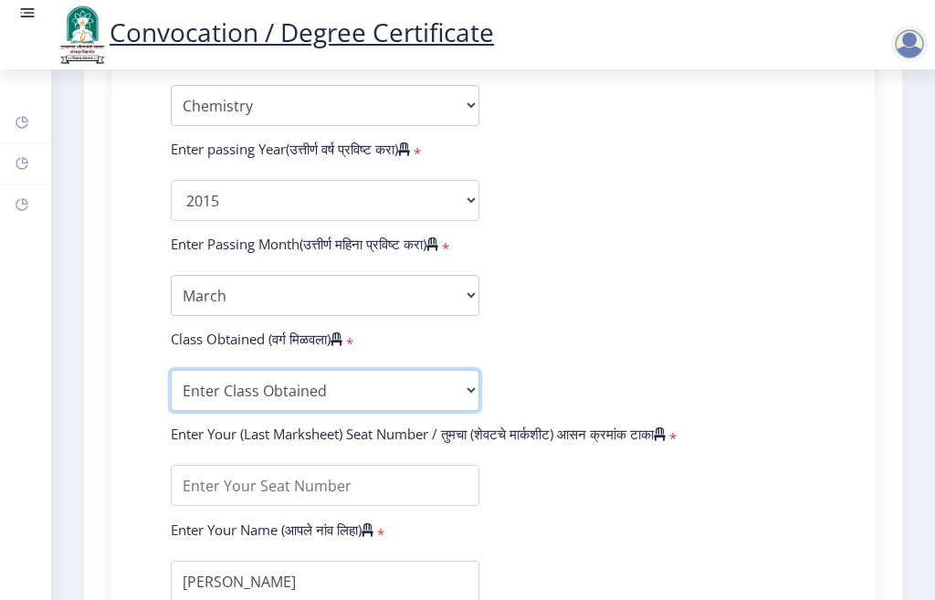
click at [229, 403] on select "Enter Class Obtained FIRST CLASS WITH DISTINCTION FIRST CLASS HIGHER SECOND CLA…" at bounding box center [325, 390] width 308 height 41
select select "SECOND CLASS"
click at [171, 387] on select "Enter Class Obtained FIRST CLASS WITH DISTINCTION FIRST CLASS HIGHER SECOND CLA…" at bounding box center [325, 390] width 308 height 41
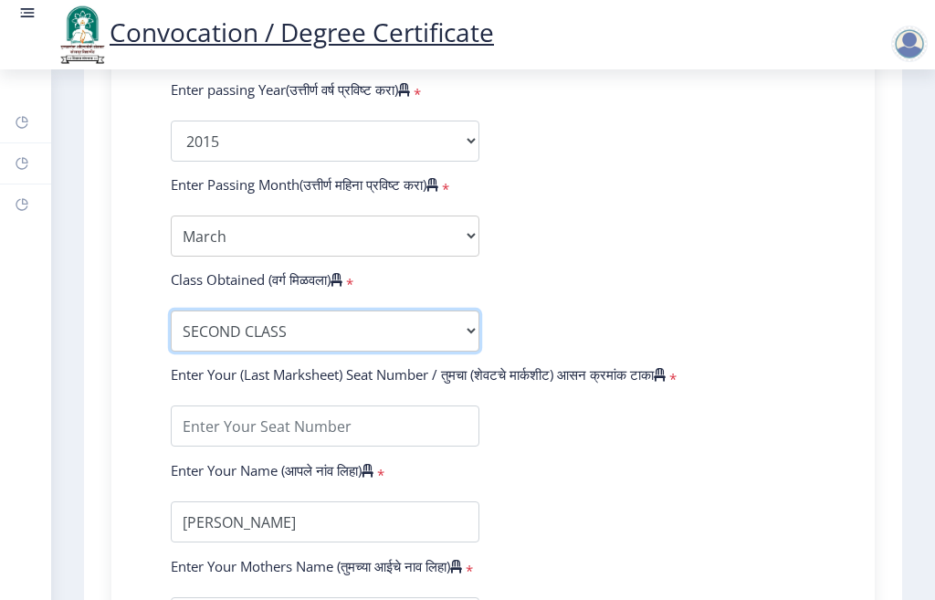
scroll to position [1004, 0]
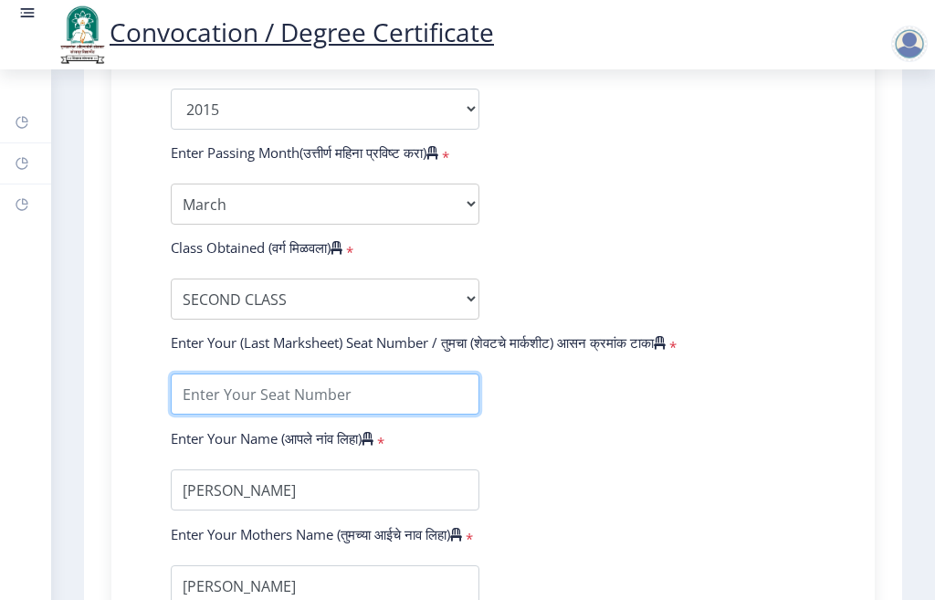
click at [253, 414] on input "textarea" at bounding box center [325, 393] width 308 height 41
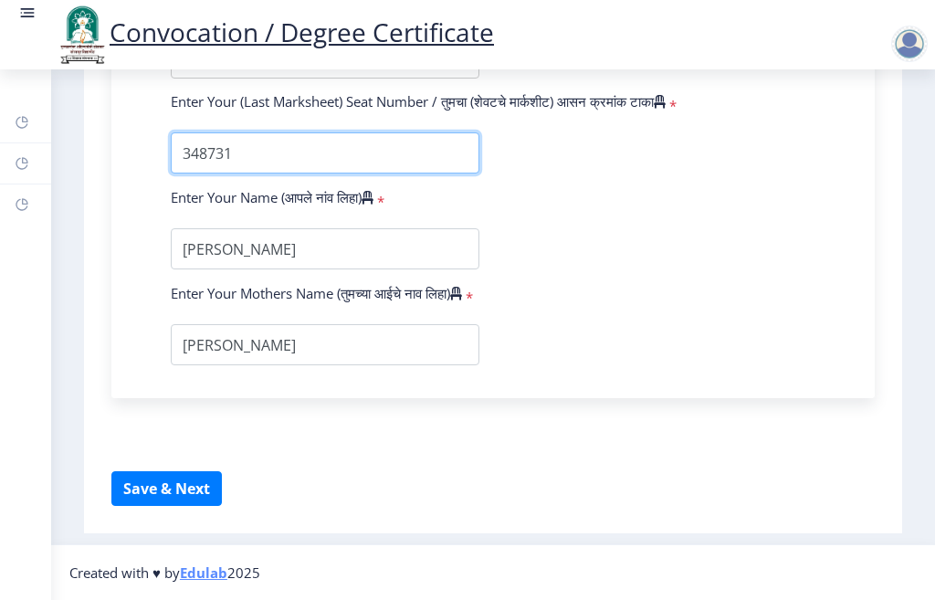
scroll to position [1281, 0]
type input "348731"
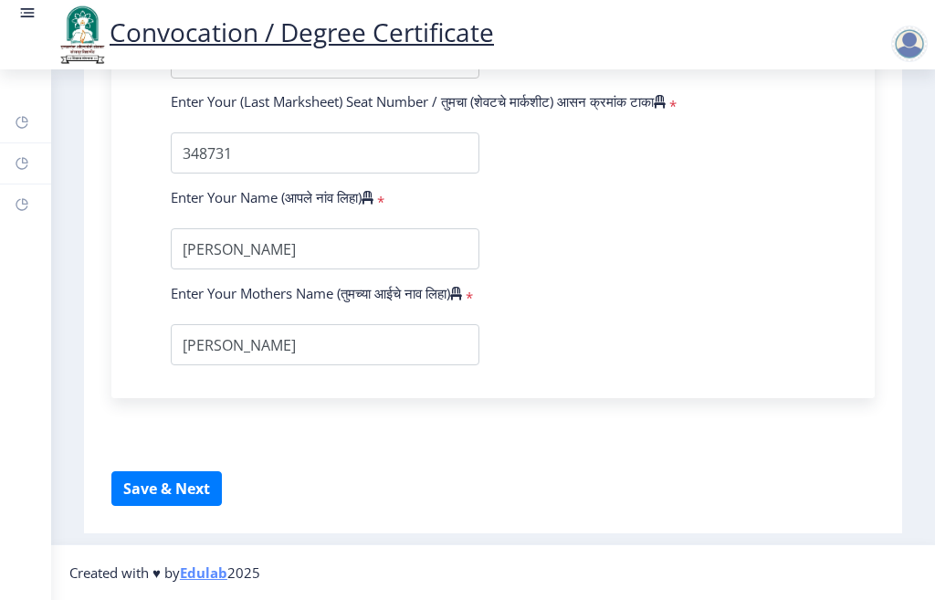
click at [137, 484] on button "Save & Next" at bounding box center [166, 488] width 110 height 35
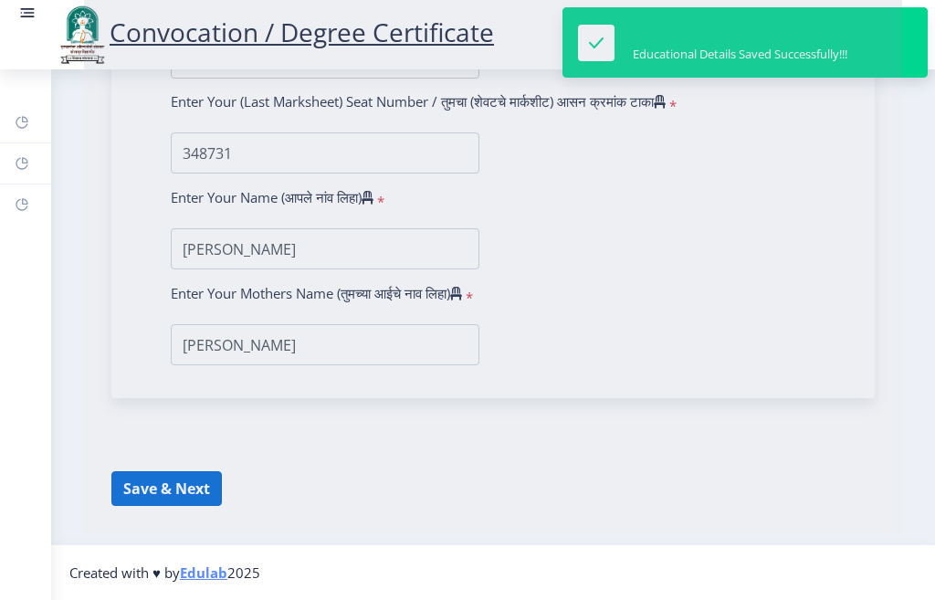
select select
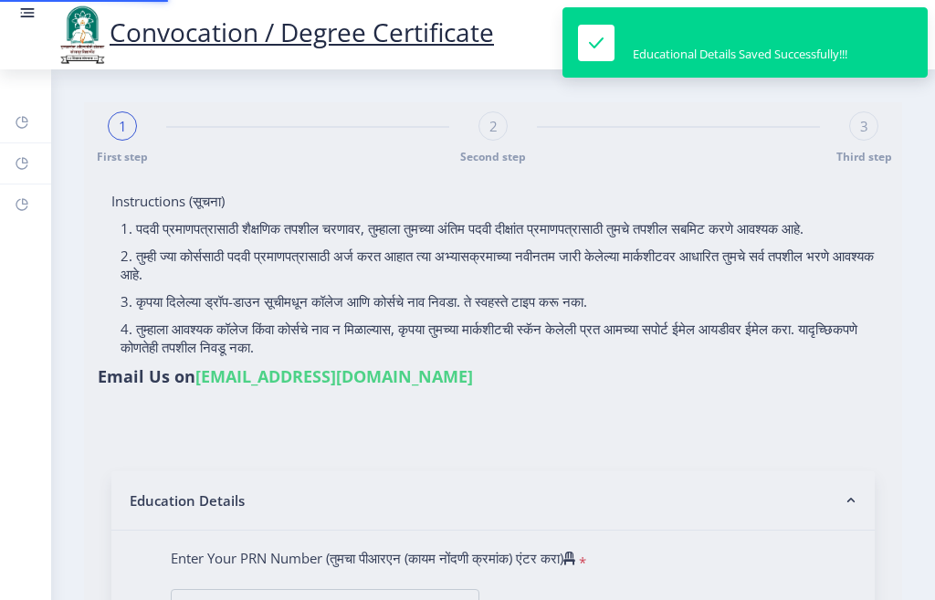
type input "[PERSON_NAME]"
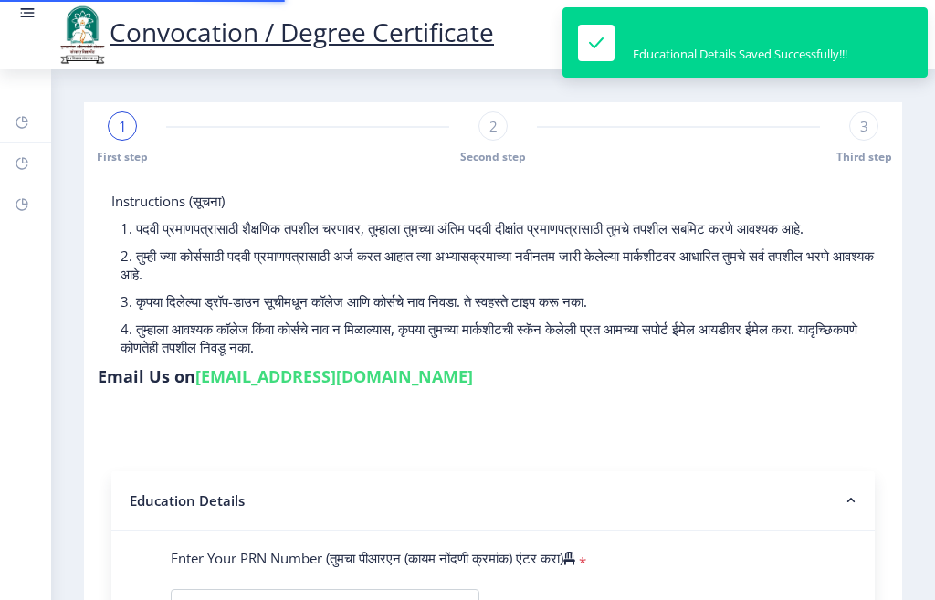
type input "2011032500060497"
select select "Regular"
select select "2015"
select select "March"
select select "SECOND CLASS"
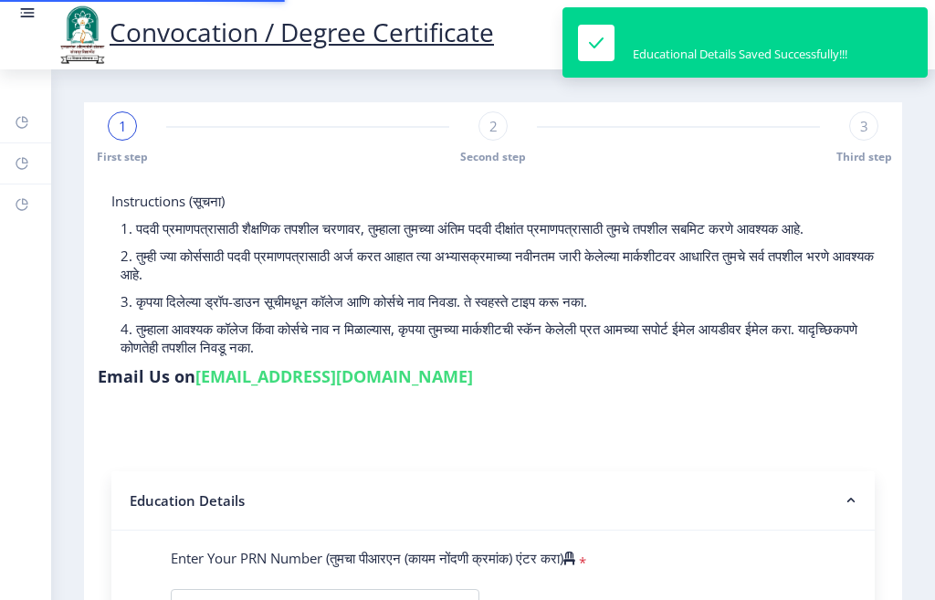
type input "348731"
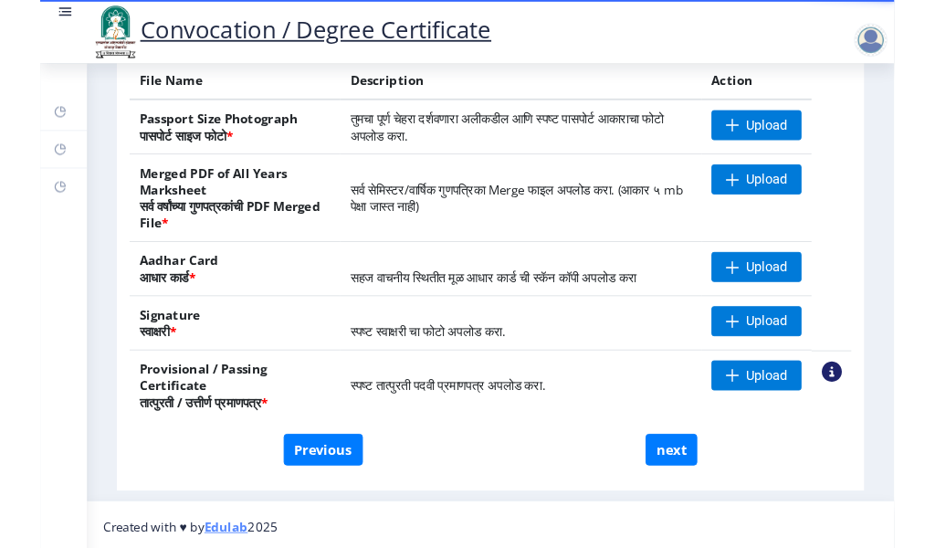
scroll to position [403, 0]
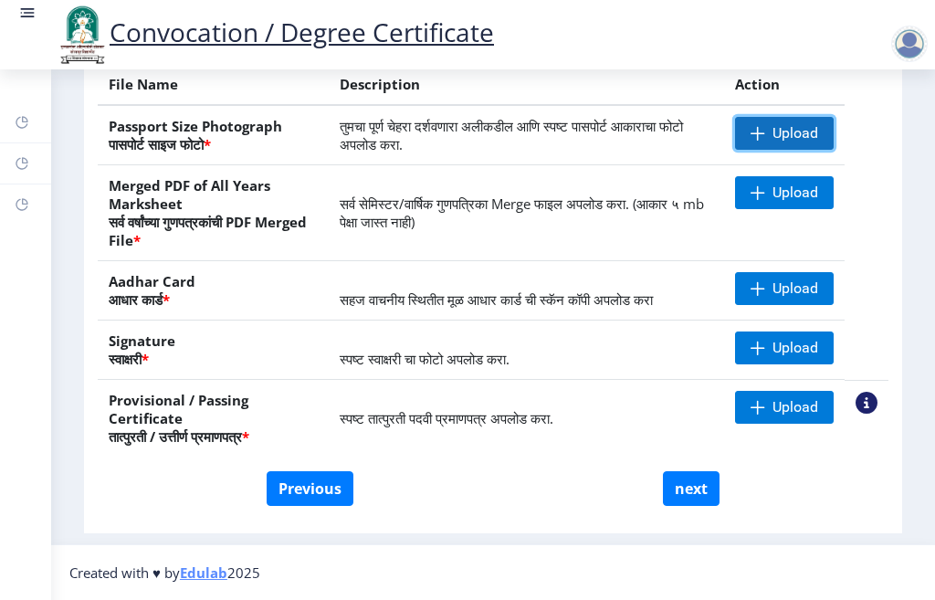
click at [747, 143] on span "Upload" at bounding box center [784, 133] width 99 height 33
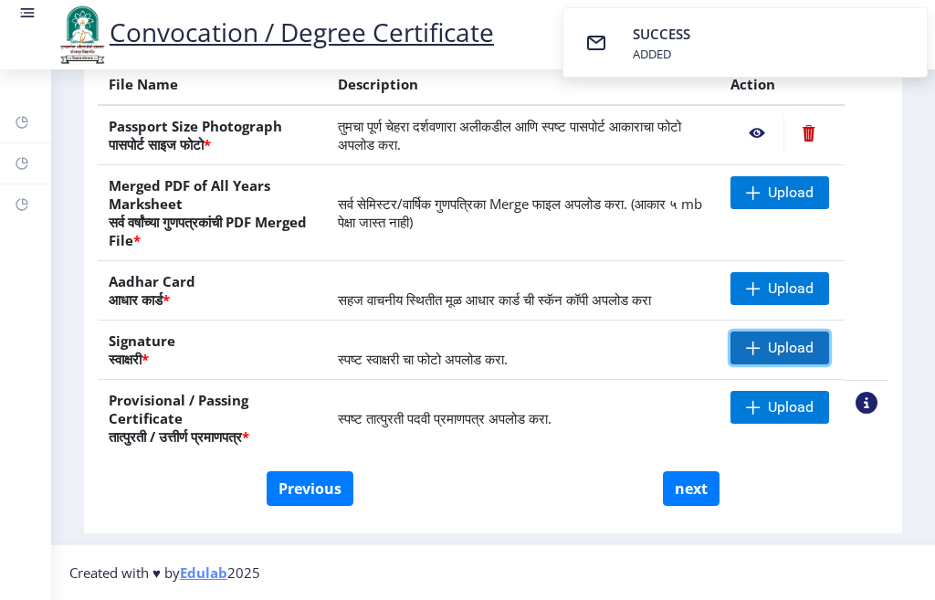
click at [761, 344] on span "Upload" at bounding box center [779, 347] width 99 height 33
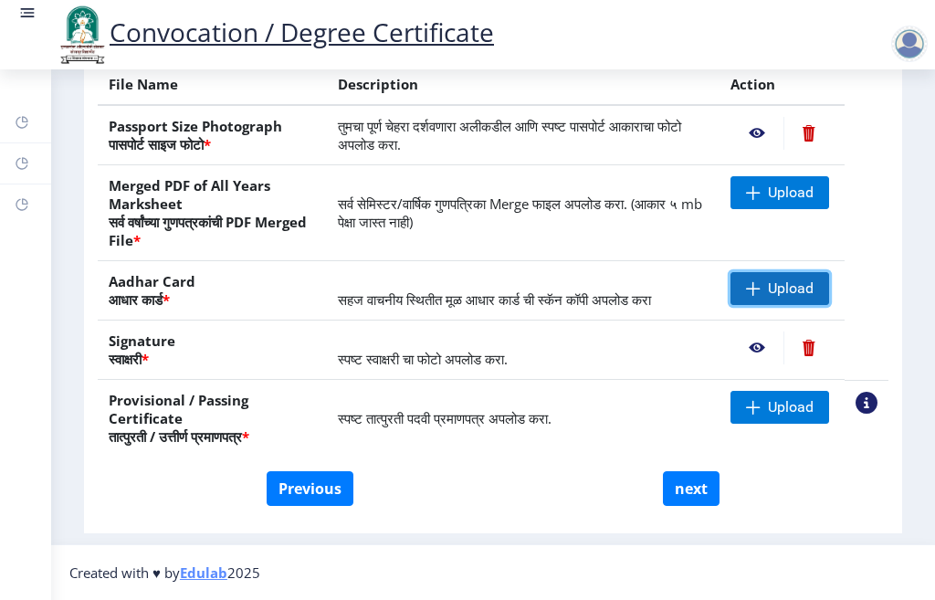
click at [758, 283] on span "Upload" at bounding box center [779, 288] width 99 height 33
click at [64, 278] on nb-layout-column "First step 2 Second step 3 Third step Instructions (सूचना) 1. कृपया लक्षात घ्या…" at bounding box center [493, 105] width 884 height 877
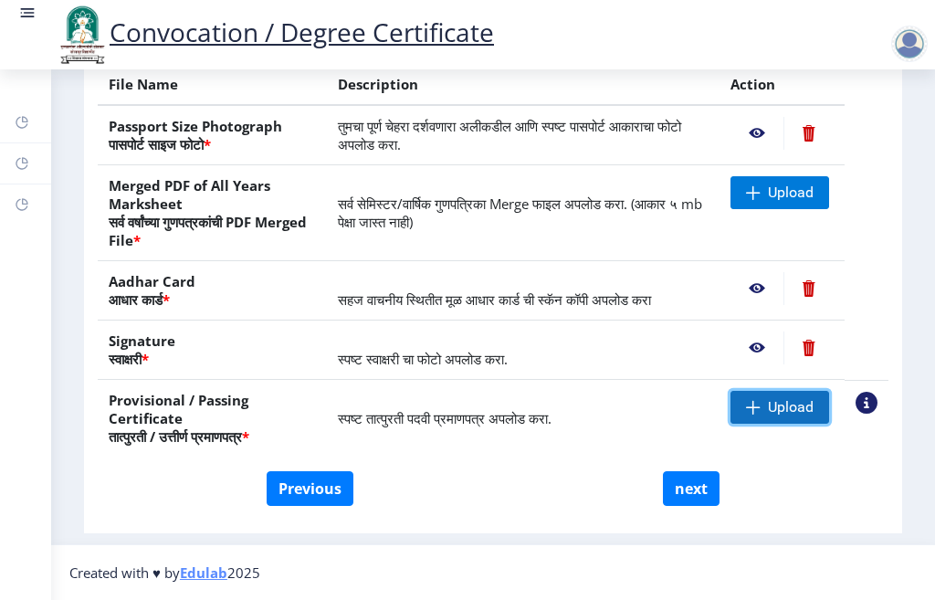
click at [736, 413] on span "Upload" at bounding box center [779, 407] width 99 height 33
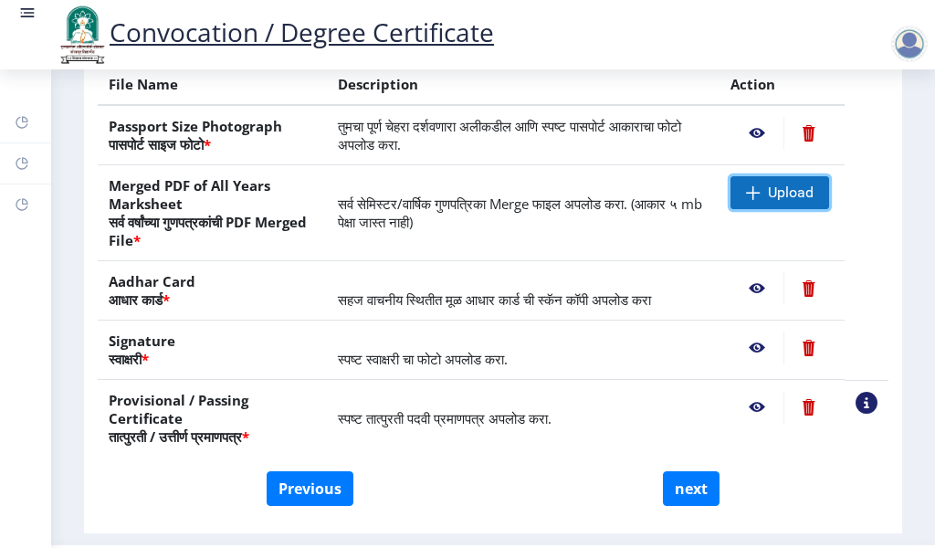
click at [760, 201] on span "Upload" at bounding box center [779, 192] width 99 height 33
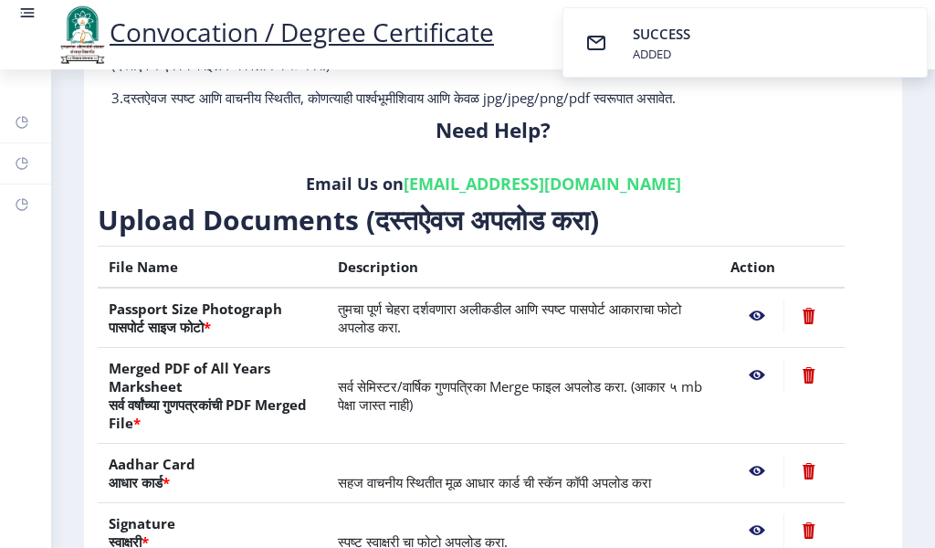
scroll to position [455, 0]
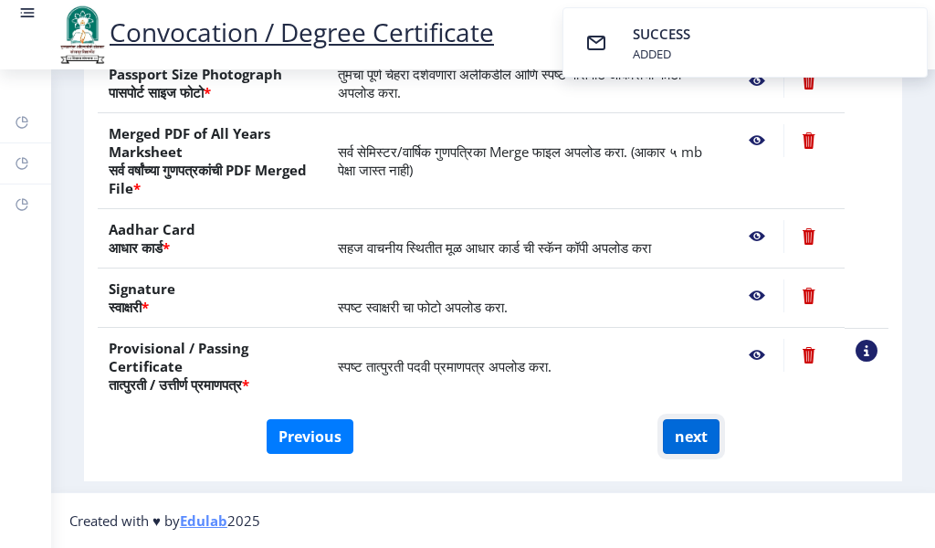
click at [669, 443] on button "next" at bounding box center [691, 436] width 57 height 35
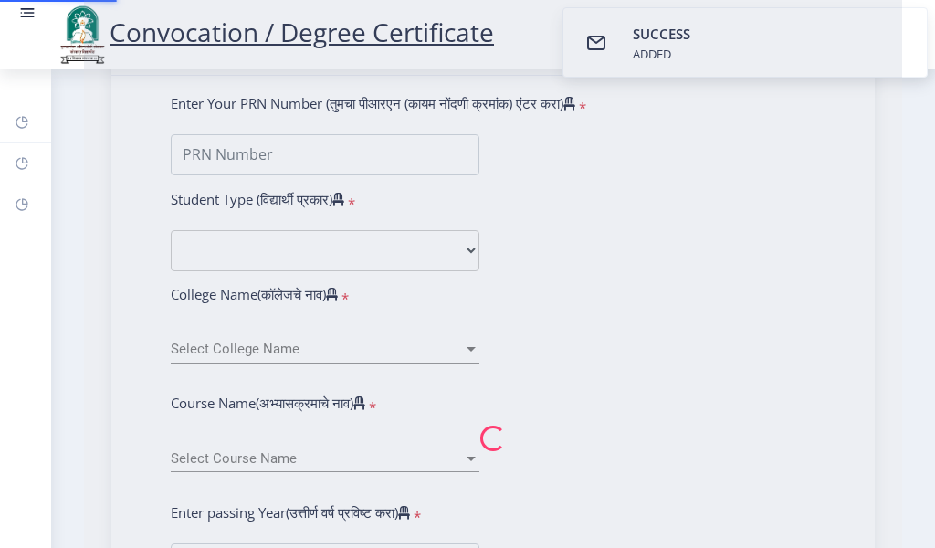
select select
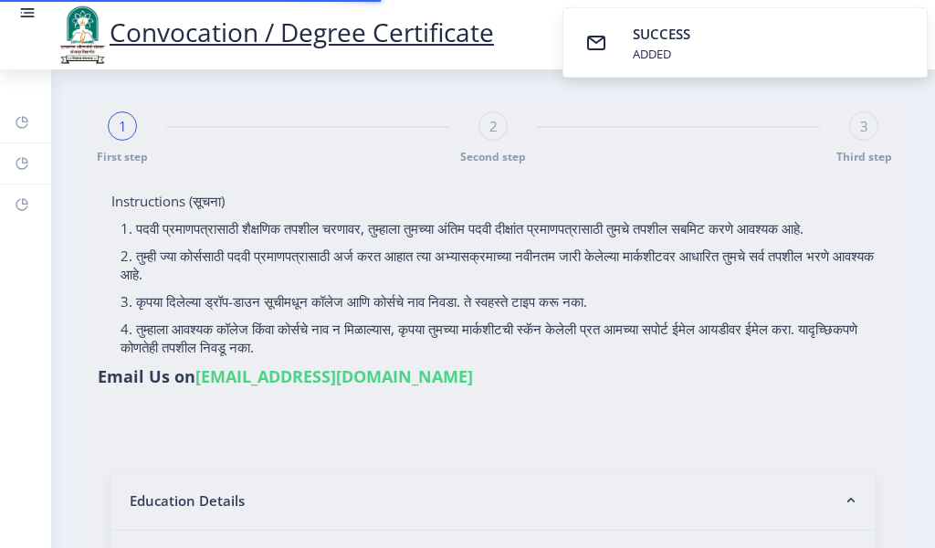
type input "[PERSON_NAME]"
type input "2011032500060497"
select select "Regular"
select select "2015"
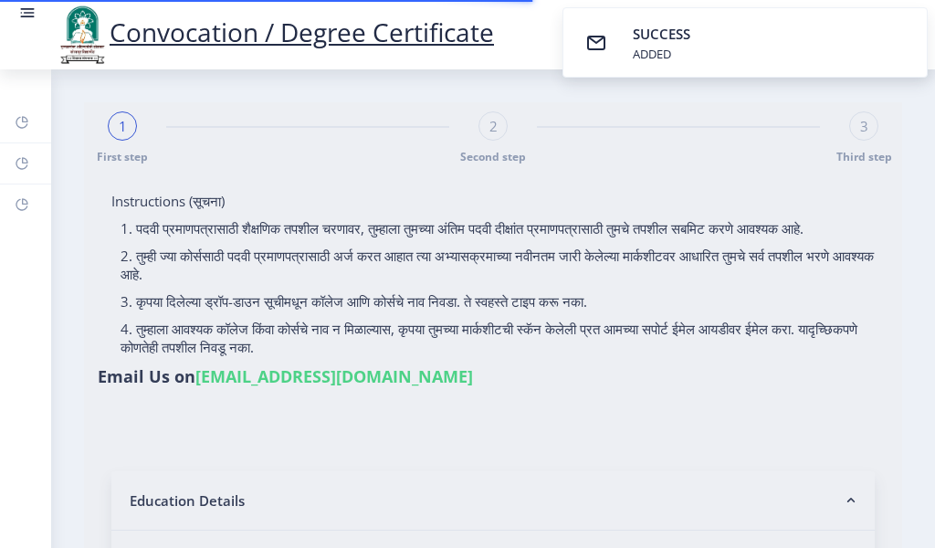
select select "March"
select select "SECOND CLASS"
type input "348731"
select select "Chemistry"
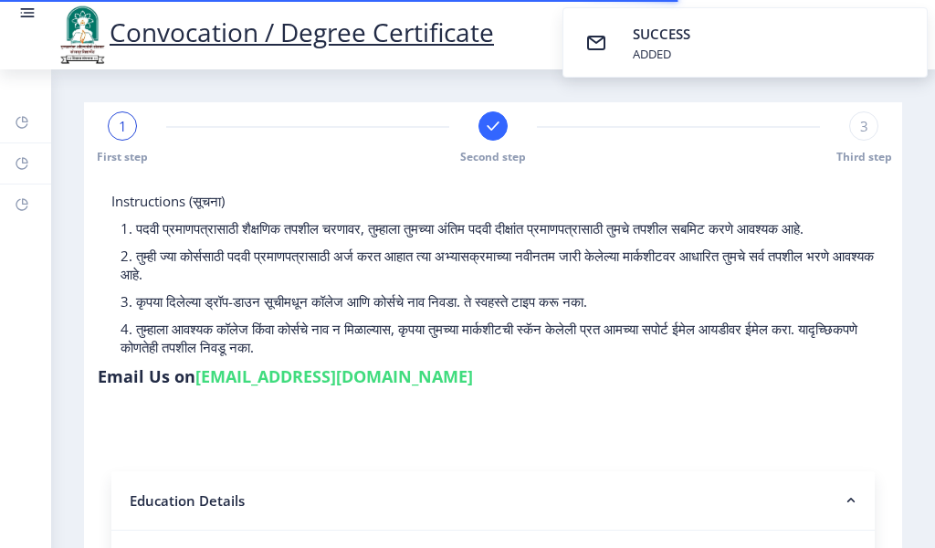
select select
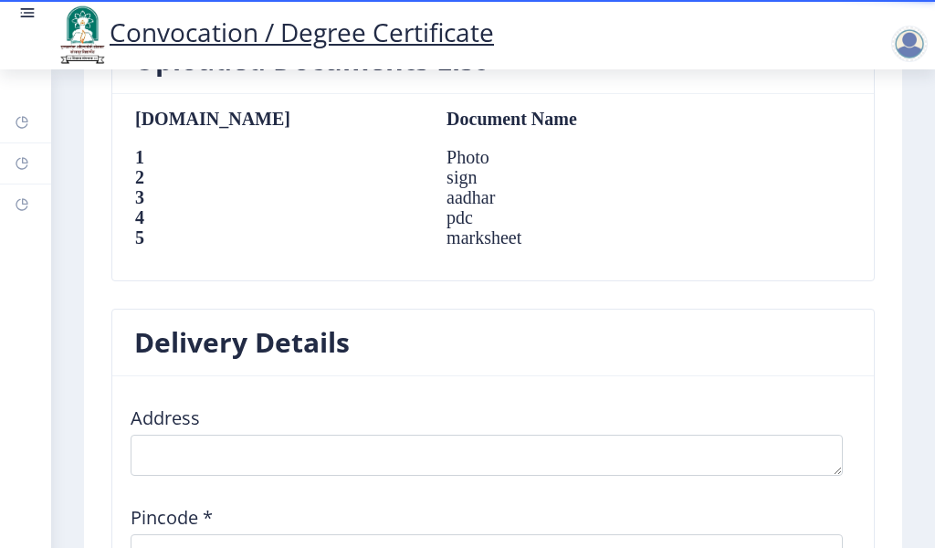
scroll to position [2191, 0]
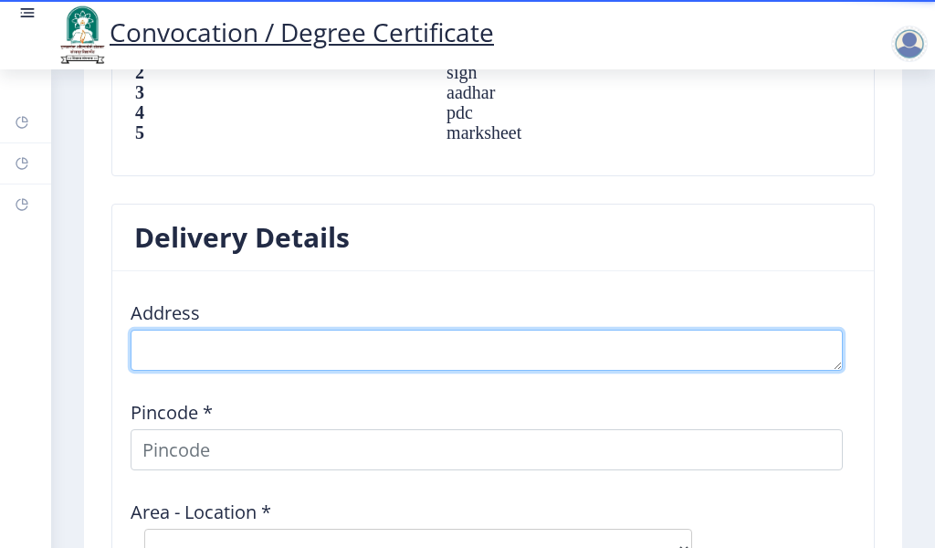
click at [225, 346] on textarea at bounding box center [487, 349] width 712 height 41
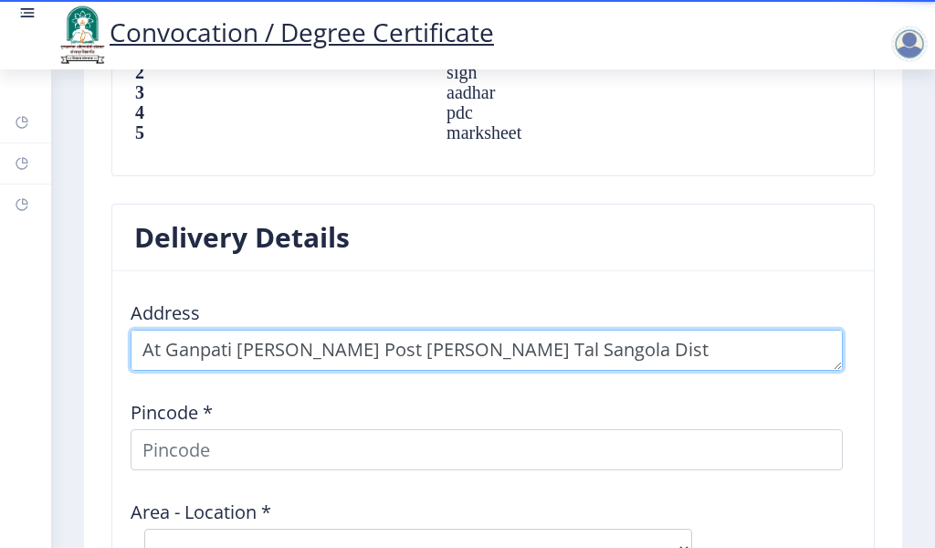
type textarea "At Ganpati [PERSON_NAME] Post [PERSON_NAME] Tal Sangola Dist [GEOGRAPHIC_DATA]"
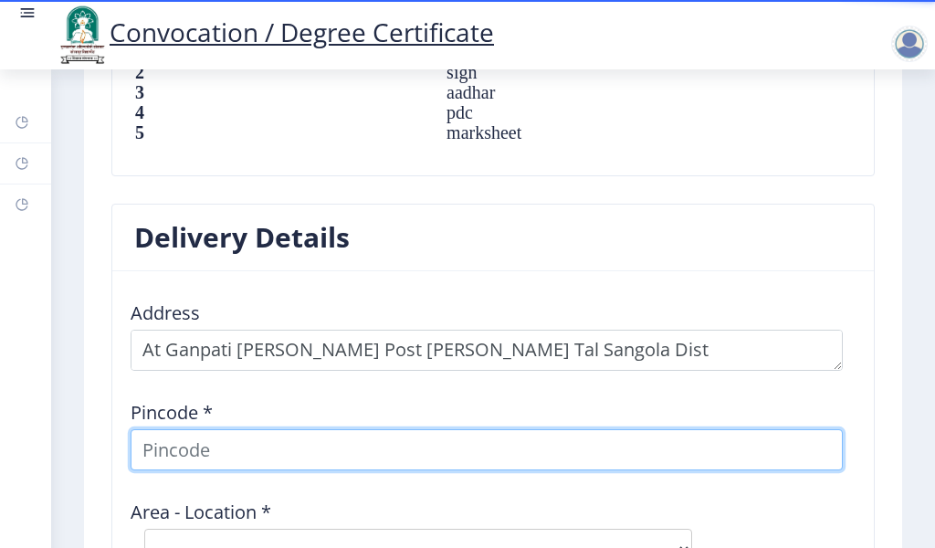
click at [212, 431] on input at bounding box center [487, 449] width 712 height 41
type input "413306"
select select
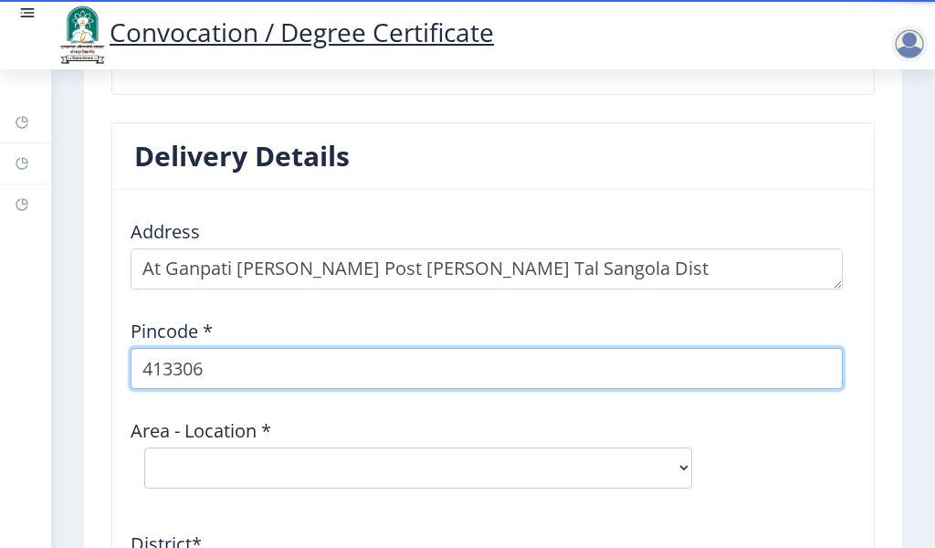
scroll to position [2373, 0]
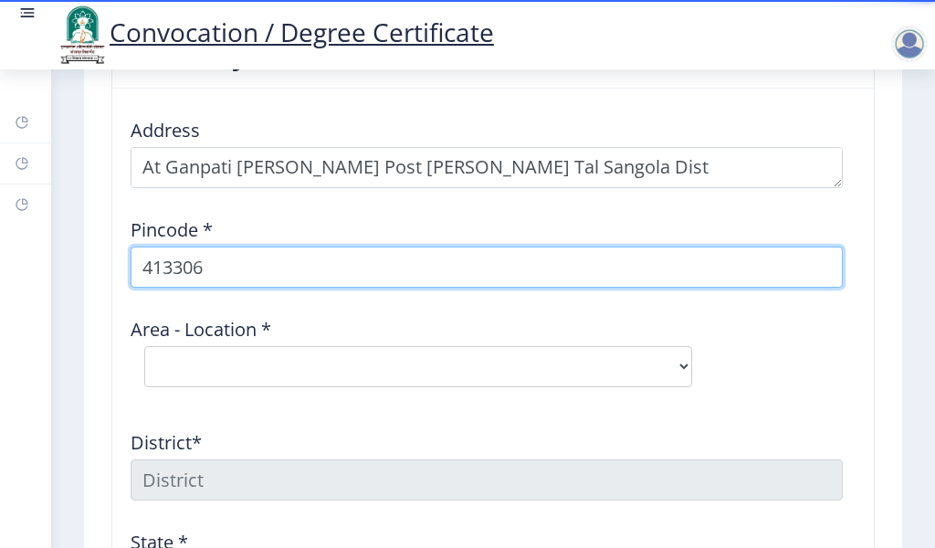
type input "413306"
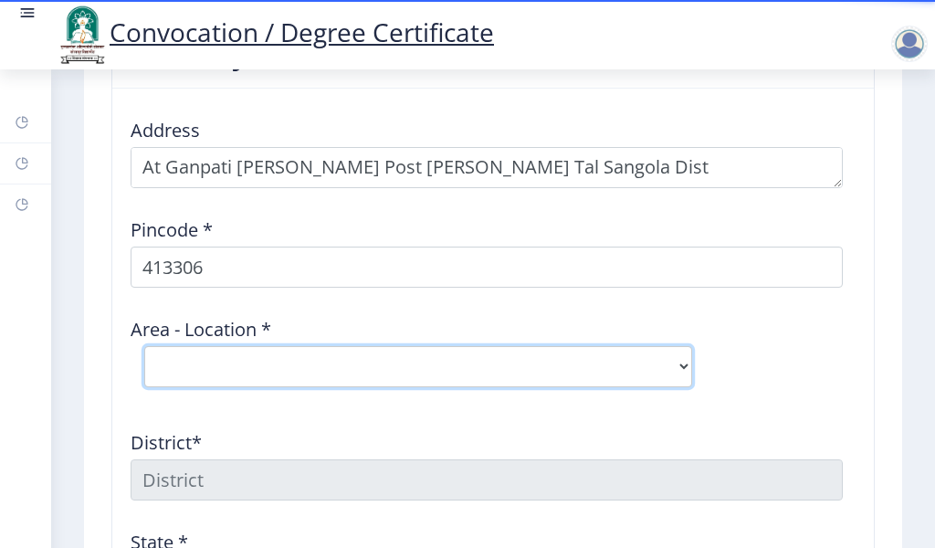
click at [204, 360] on select "Select Area Location Achakdani B.O Chikmahud B.O Gaigavan [PERSON_NAME] B.O Kat…" at bounding box center [418, 366] width 548 height 41
select select "10: Object"
click at [144, 346] on select "Select Area Location Achakdani B.O Chikmahud B.O Gaigavan [PERSON_NAME] B.O Kat…" at bounding box center [418, 366] width 548 height 41
type input "SOLAPUR"
type input "[GEOGRAPHIC_DATA]"
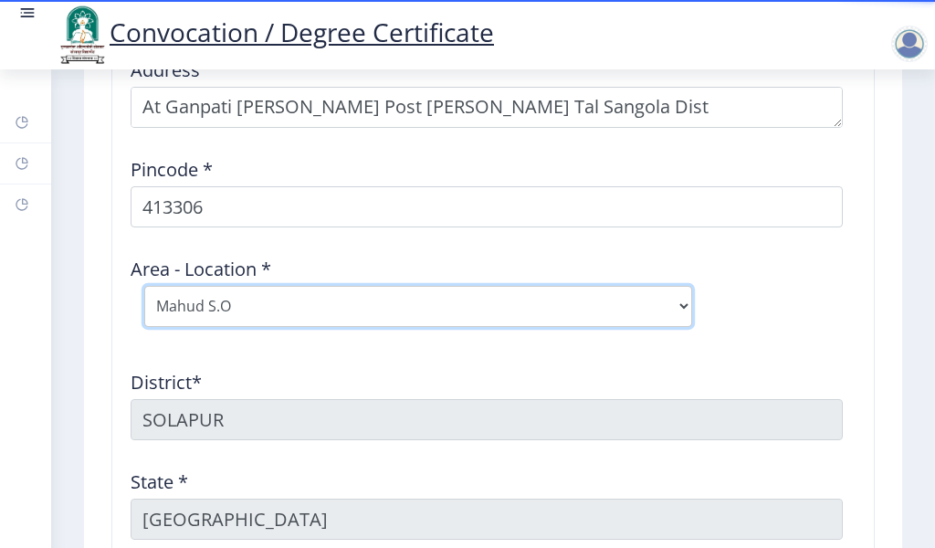
scroll to position [2556, 0]
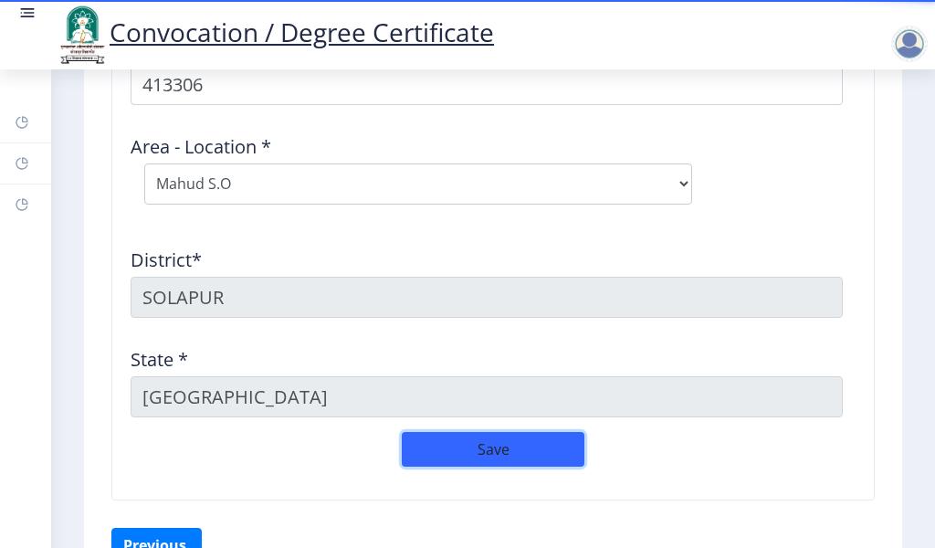
click at [446, 448] on button "Save" at bounding box center [493, 449] width 183 height 35
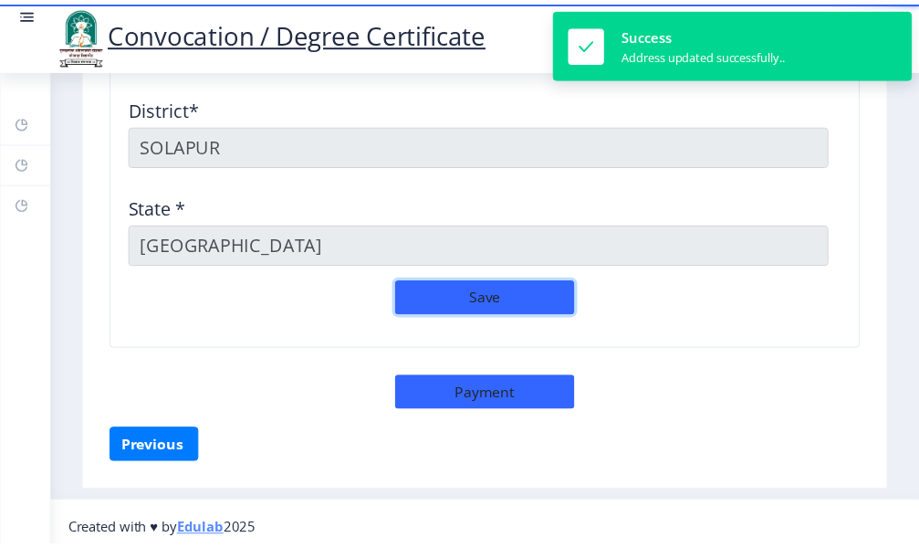
scroll to position [2698, 0]
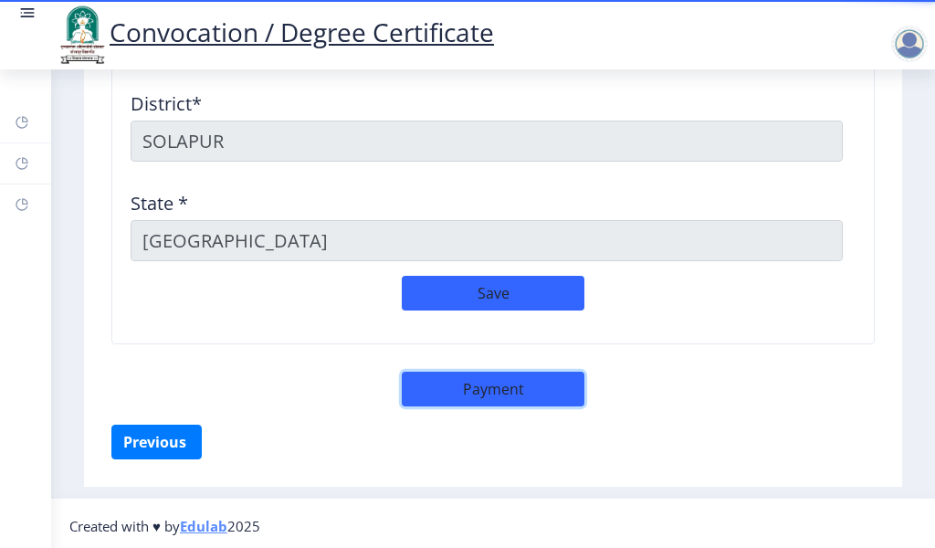
click at [434, 383] on button "Payment" at bounding box center [493, 388] width 183 height 35
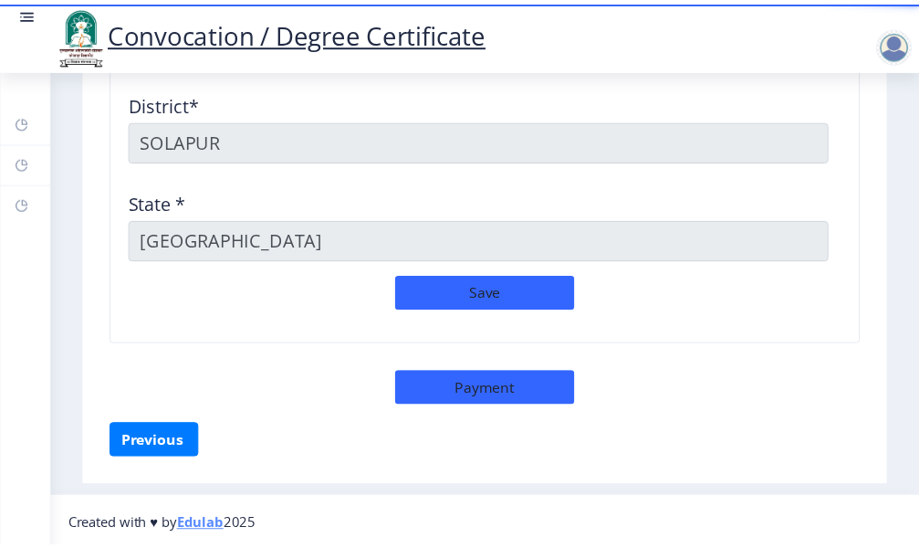
scroll to position [2681, 0]
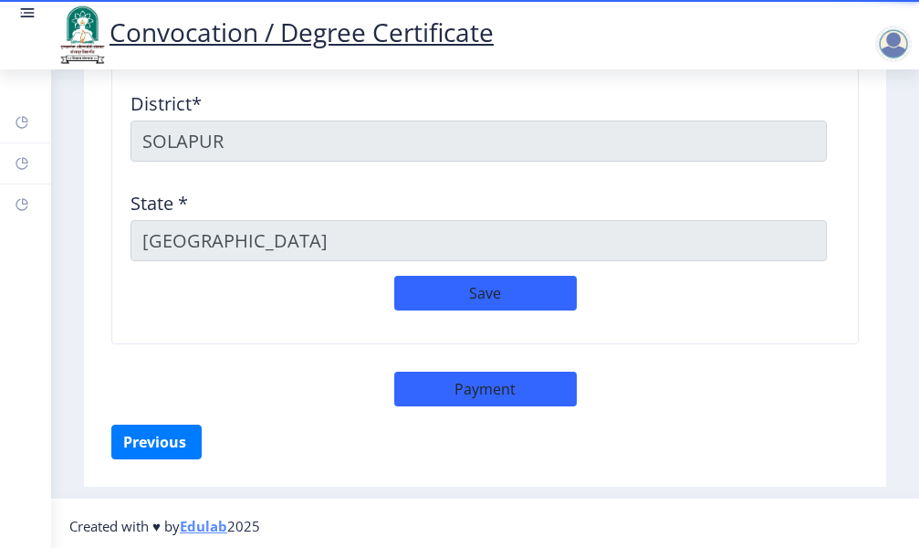
select select "sealed"
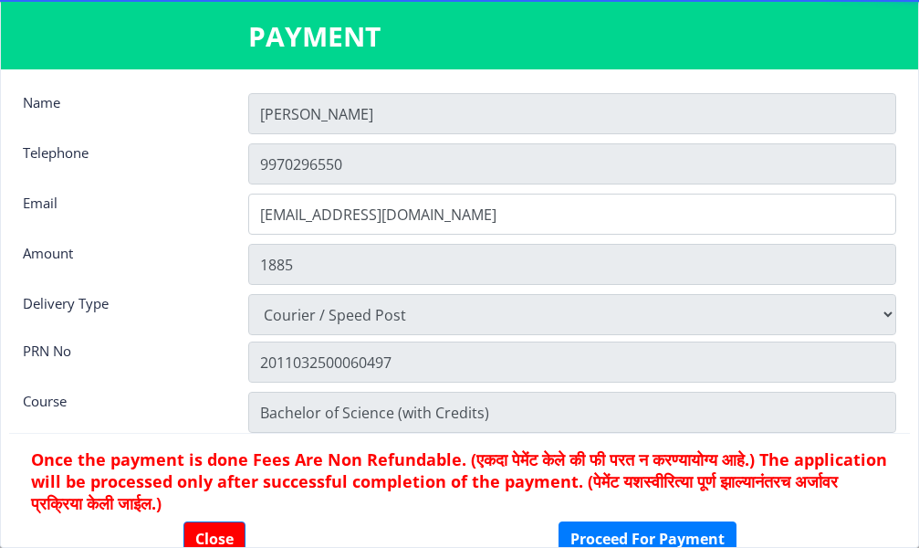
scroll to position [47, 0]
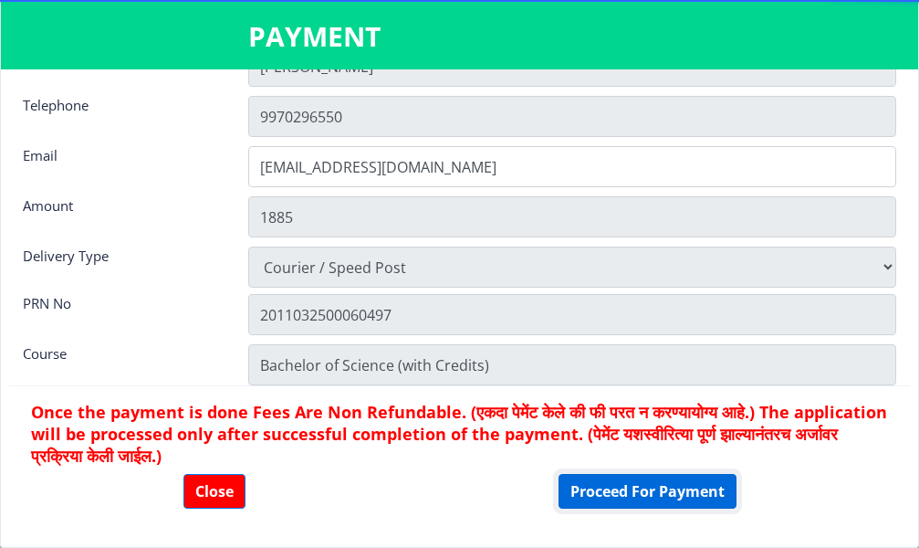
click at [597, 498] on button "Proceed For Payment" at bounding box center [648, 491] width 178 height 35
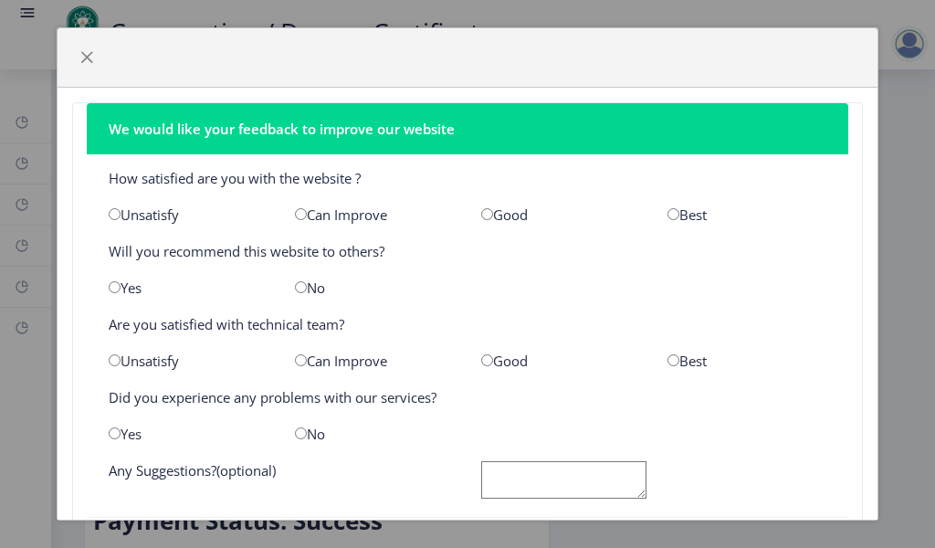
click at [481, 216] on input "radio" at bounding box center [487, 214] width 12 height 12
radio input "true"
click at [112, 288] on input "radio" at bounding box center [115, 287] width 12 height 12
radio input "true"
click at [481, 365] on input "radio" at bounding box center [487, 360] width 12 height 12
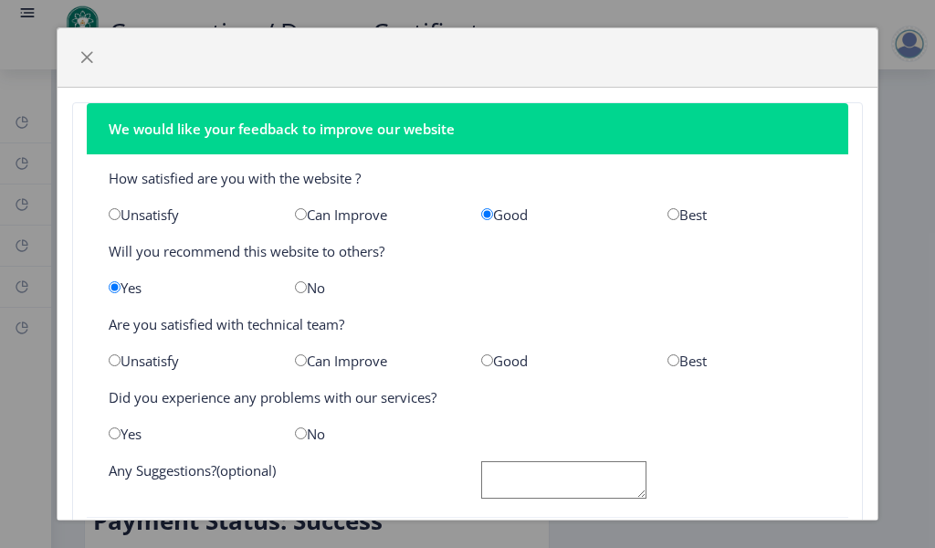
radio input "true"
click at [296, 430] on input "radio" at bounding box center [301, 433] width 12 height 12
radio input "true"
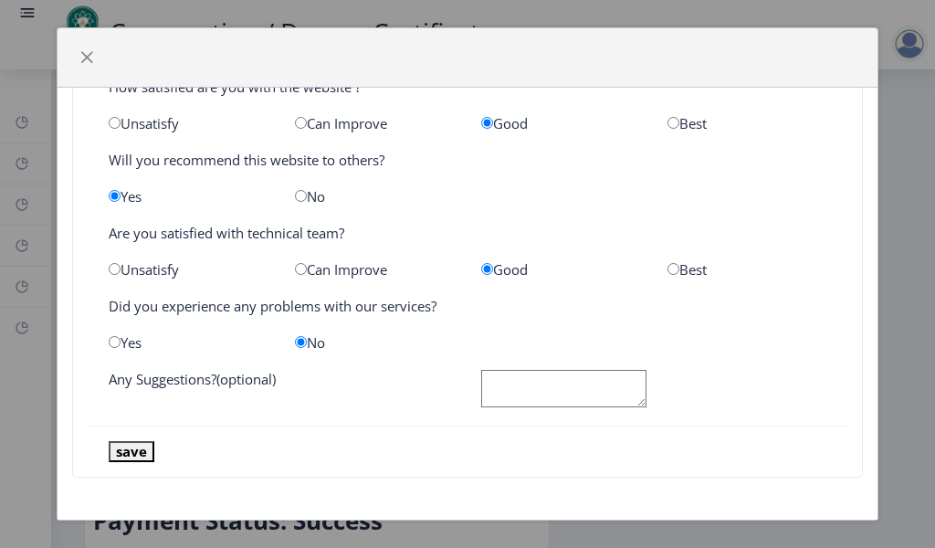
click at [481, 382] on textarea at bounding box center [563, 388] width 165 height 37
type textarea "Good"
click at [140, 449] on button "save" at bounding box center [132, 451] width 46 height 21
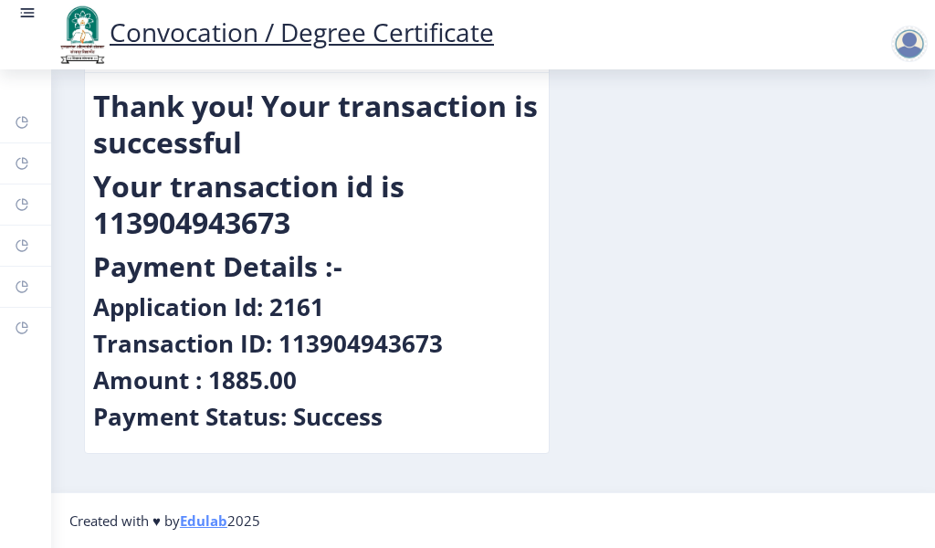
scroll to position [0, 0]
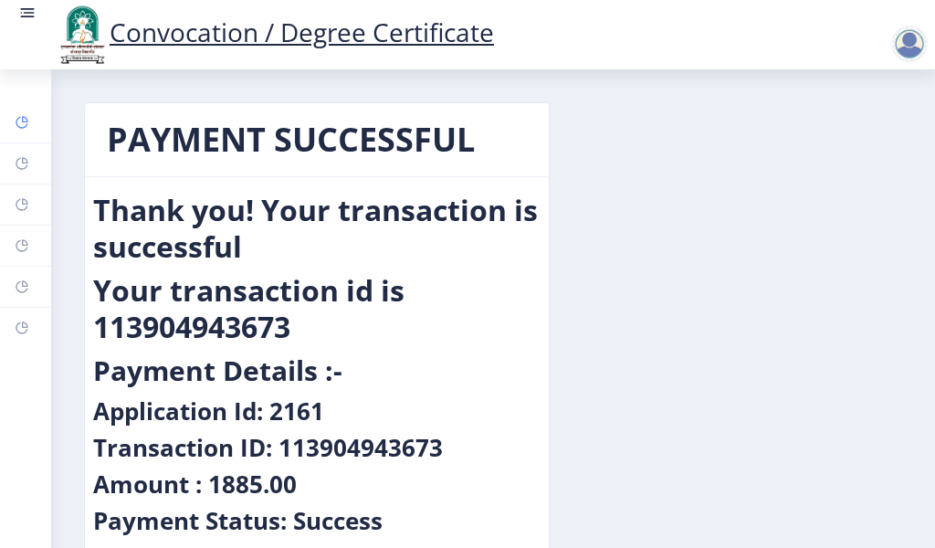
click at [25, 131] on icon at bounding box center [22, 122] width 15 height 18
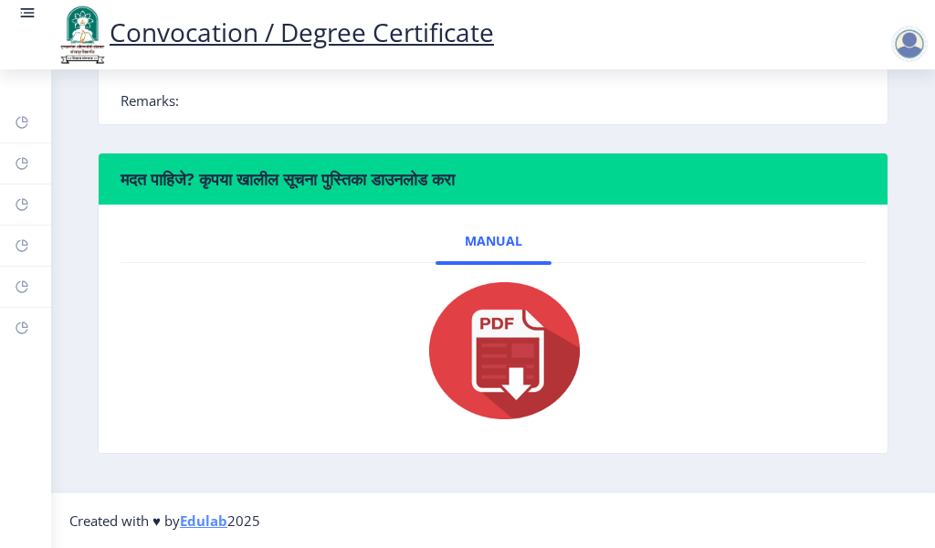
scroll to position [221, 0]
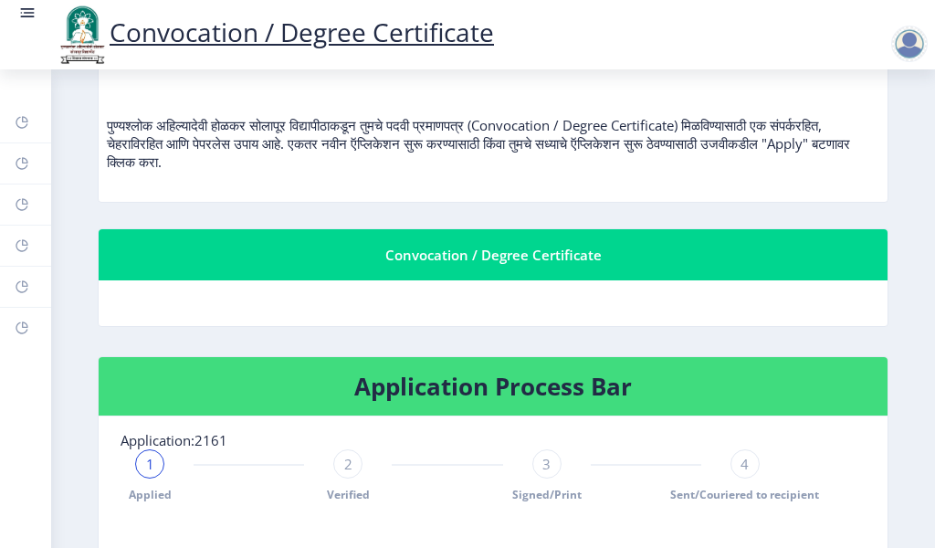
click at [424, 383] on h4 "Application Process Bar" at bounding box center [492, 385] width 745 height 29
click at [20, 174] on link "Help/FAQ" at bounding box center [25, 163] width 51 height 40
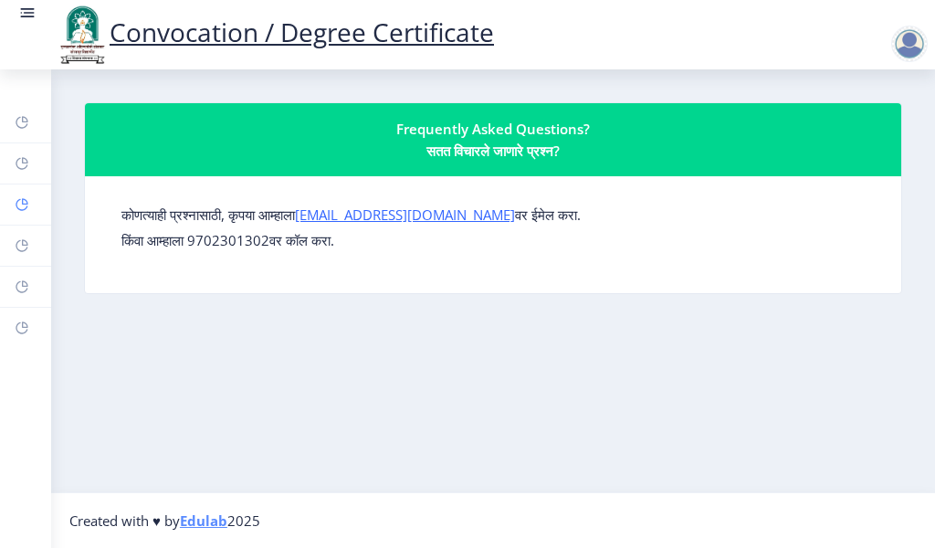
click at [16, 203] on rect at bounding box center [22, 204] width 15 height 15
select select "[DEMOGRAPHIC_DATA]"
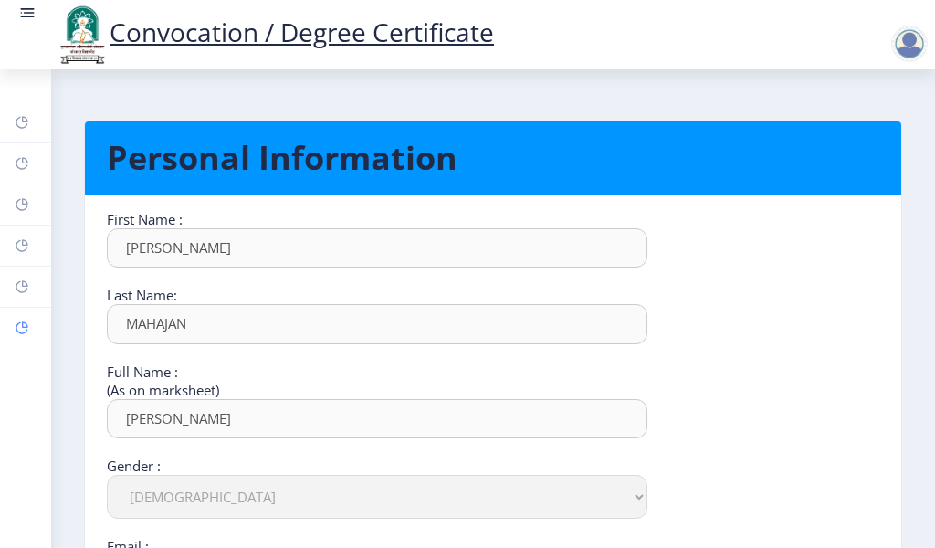
click at [28, 324] on rect at bounding box center [22, 327] width 15 height 15
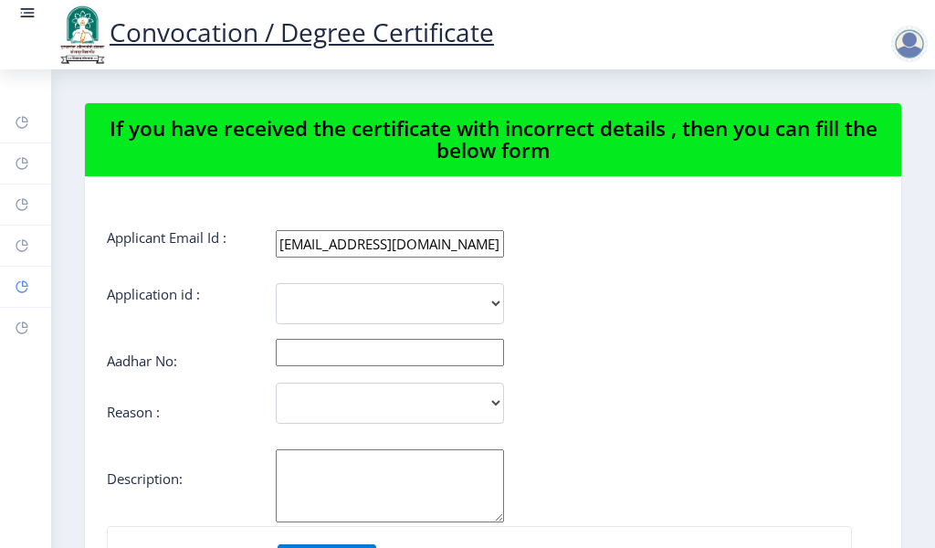
click at [21, 297] on link "Payment issue" at bounding box center [25, 287] width 51 height 40
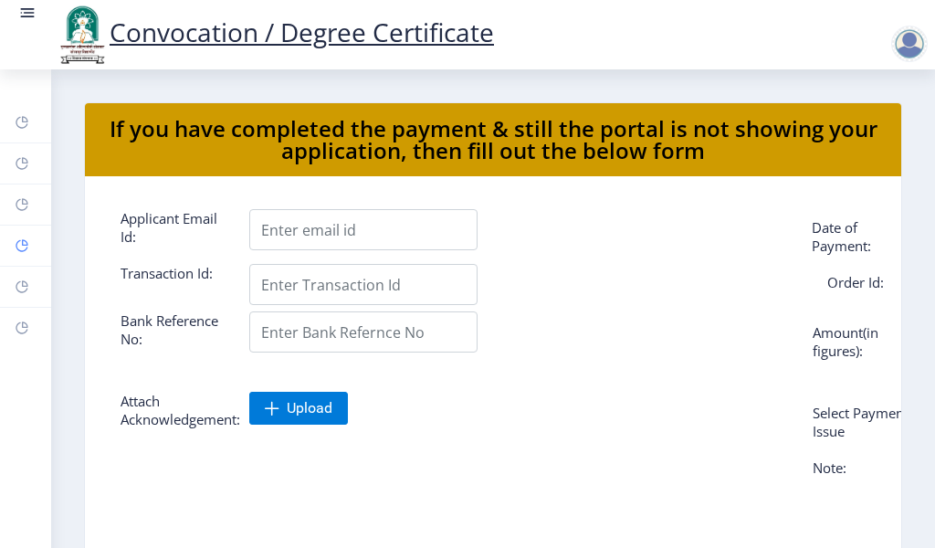
click at [25, 256] on link "Myapplication" at bounding box center [25, 245] width 51 height 40
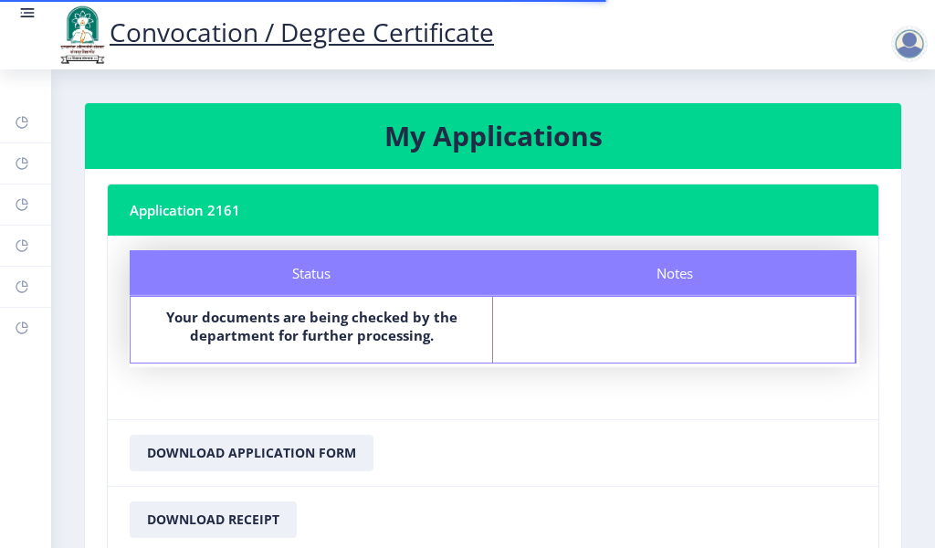
scroll to position [91, 0]
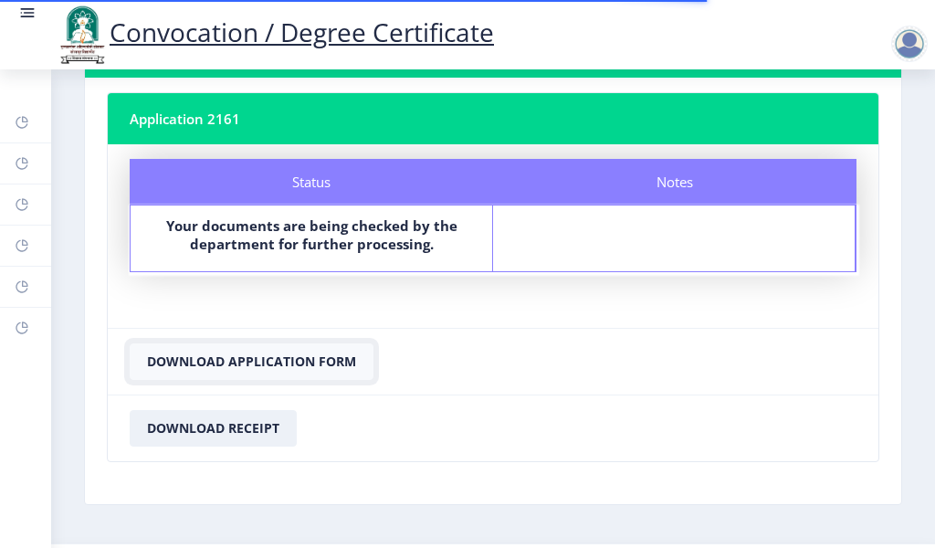
click at [215, 362] on button "Download Application Form" at bounding box center [252, 361] width 244 height 37
click at [204, 440] on button "Download Receipt" at bounding box center [213, 428] width 167 height 37
